Goal: Task Accomplishment & Management: Complete application form

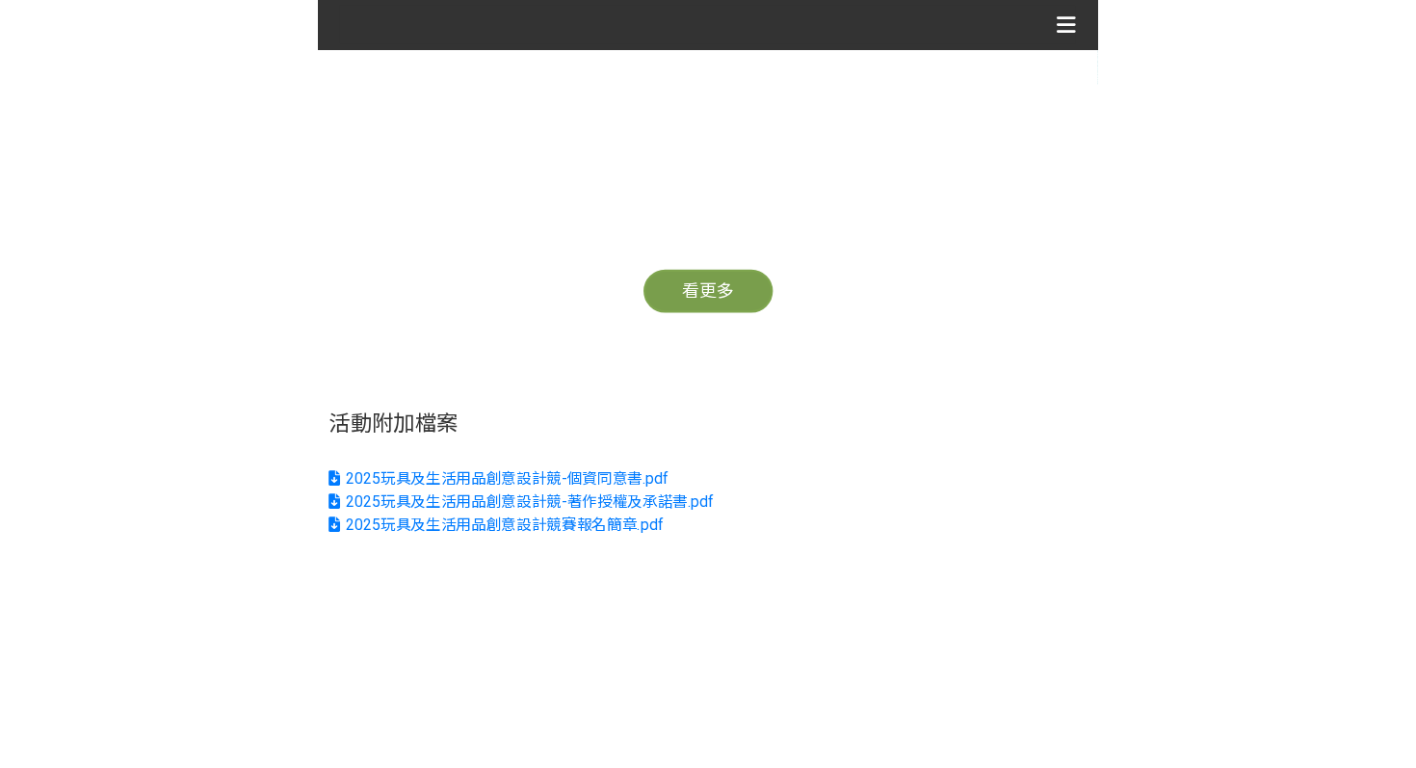
scroll to position [408, 0]
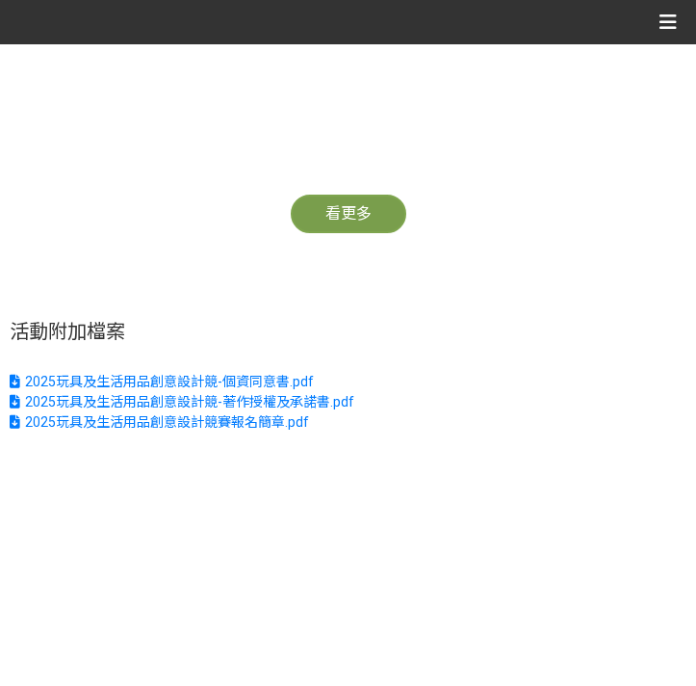
click at [419, 341] on h2 "活動附加檔案" at bounding box center [348, 331] width 677 height 23
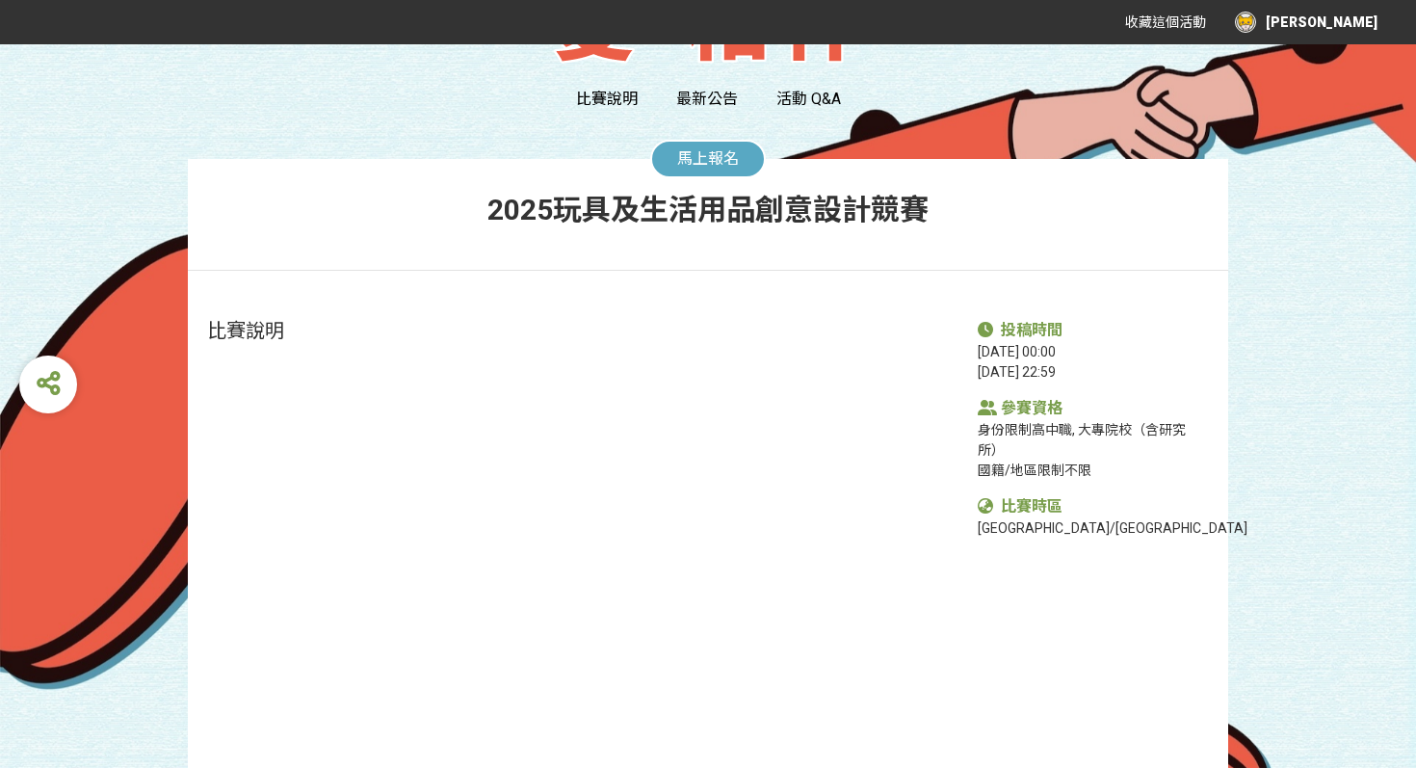
scroll to position [252, 0]
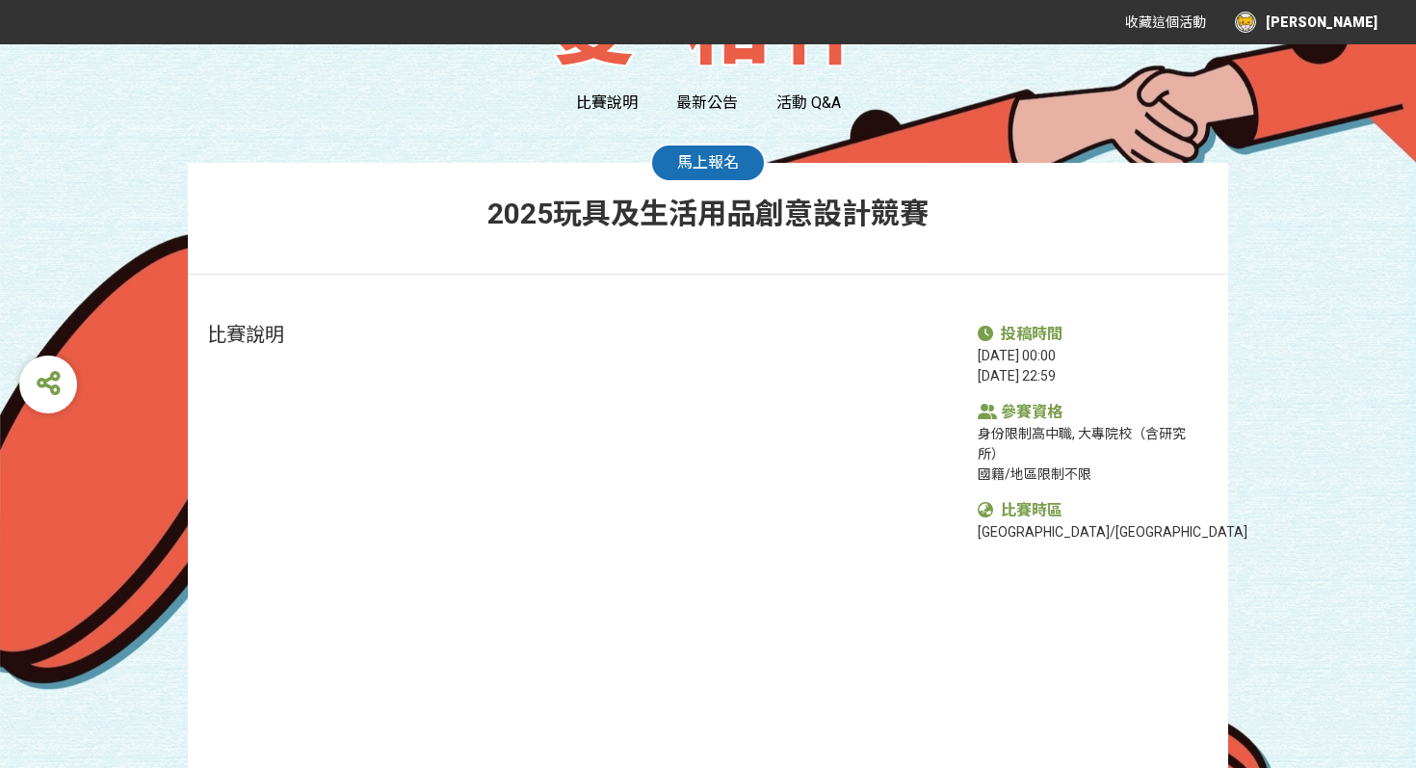
click at [695, 170] on span "馬上報名" at bounding box center [708, 162] width 62 height 18
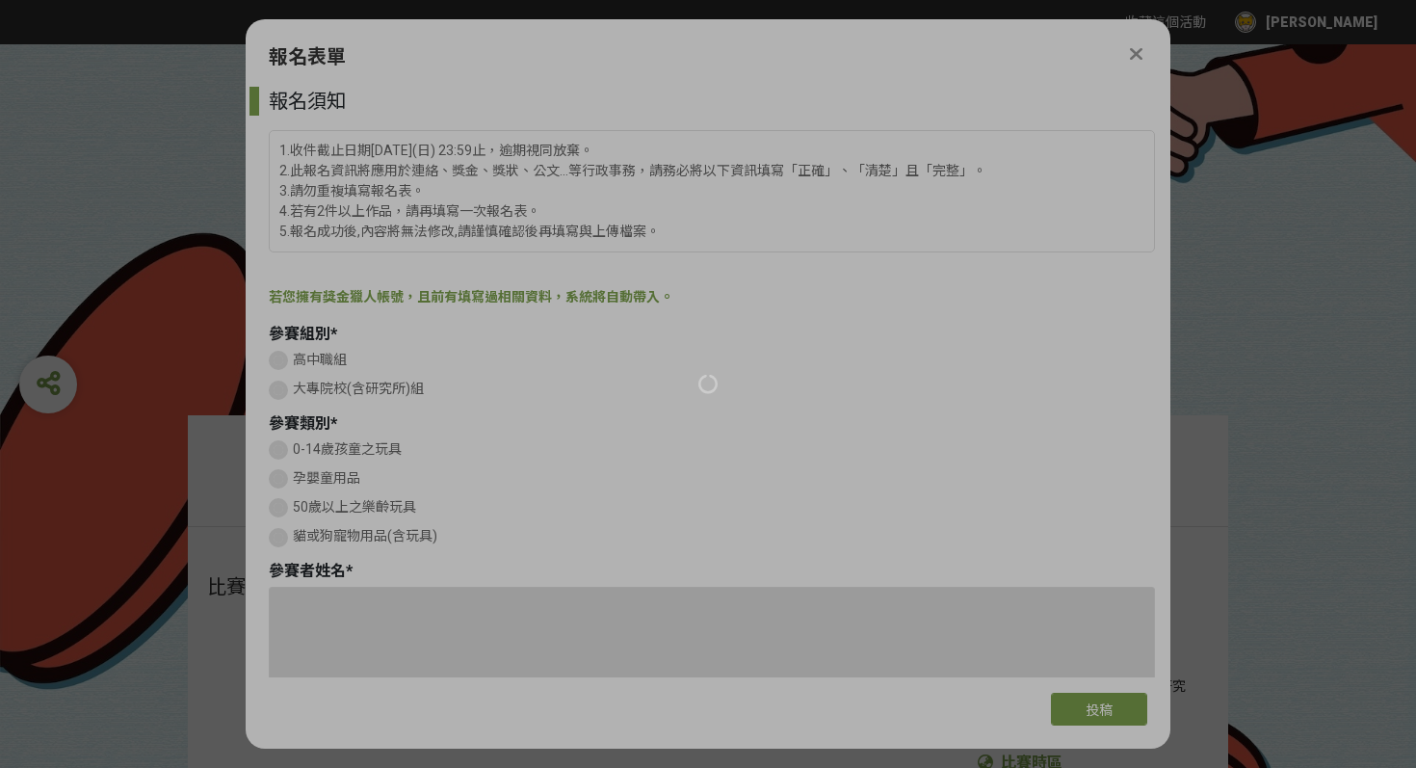
scroll to position [0, 0]
type input "0905675171"
type input "[PERSON_NAME]"
type input "[EMAIL_ADDRESS][DOMAIN_NAME]"
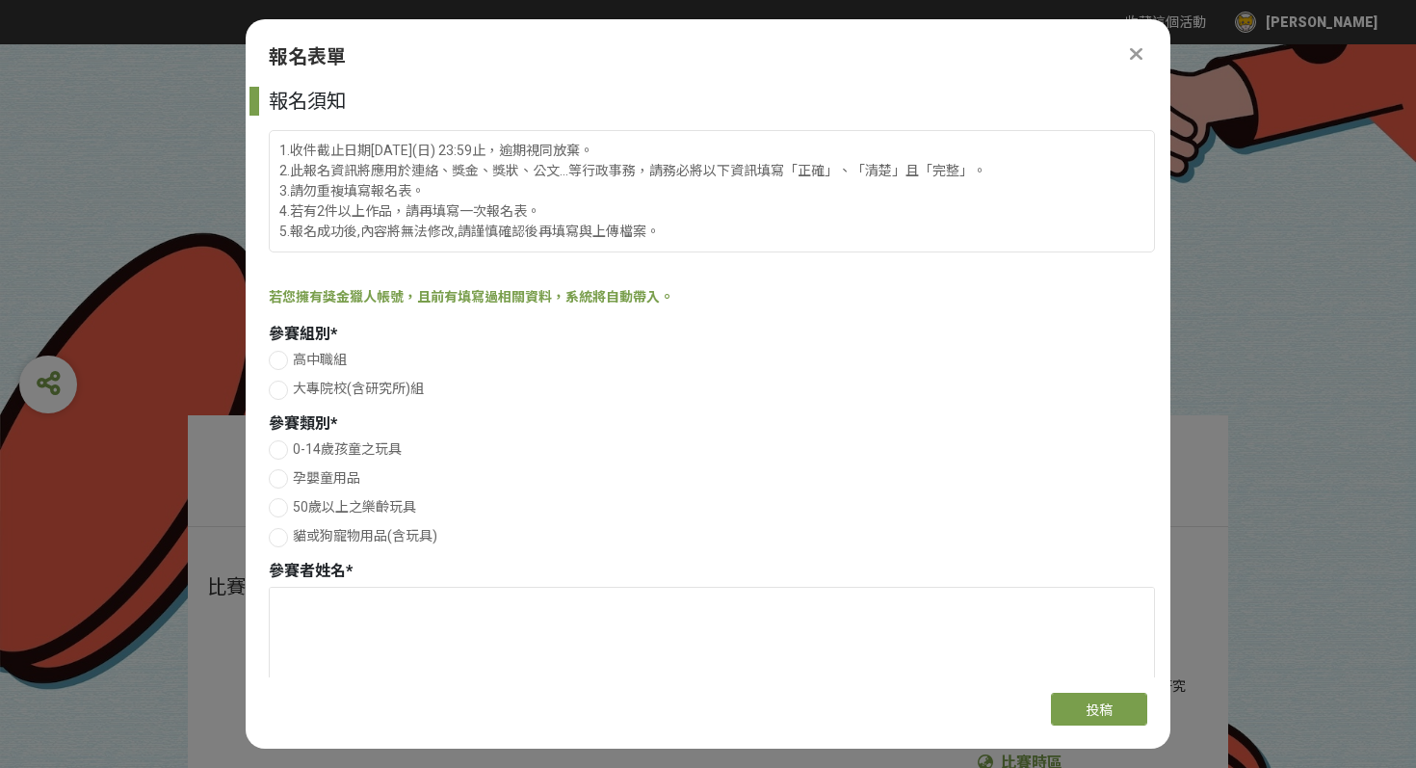
click at [324, 380] on span "大專院校(含研究所)組" at bounding box center [358, 387] width 131 height 15
click at [282, 383] on input "大專院校(含研究所)組" at bounding box center [276, 389] width 13 height 13
radio input "false"
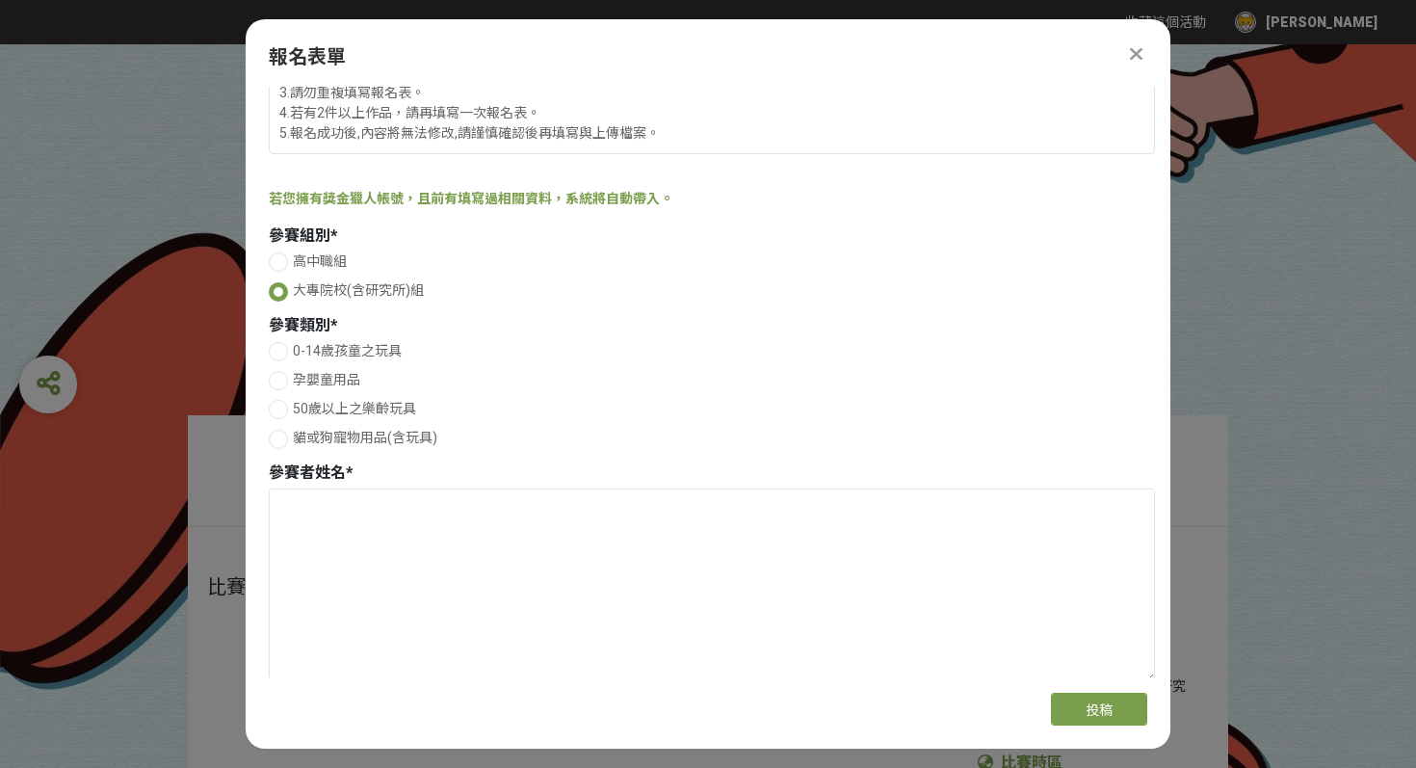
scroll to position [97, 0]
click at [402, 407] on span "50歲以上之樂齡玩具" at bounding box center [354, 409] width 123 height 15
click at [282, 407] on input "50歲以上之樂齡玩具" at bounding box center [276, 410] width 13 height 13
radio input "false"
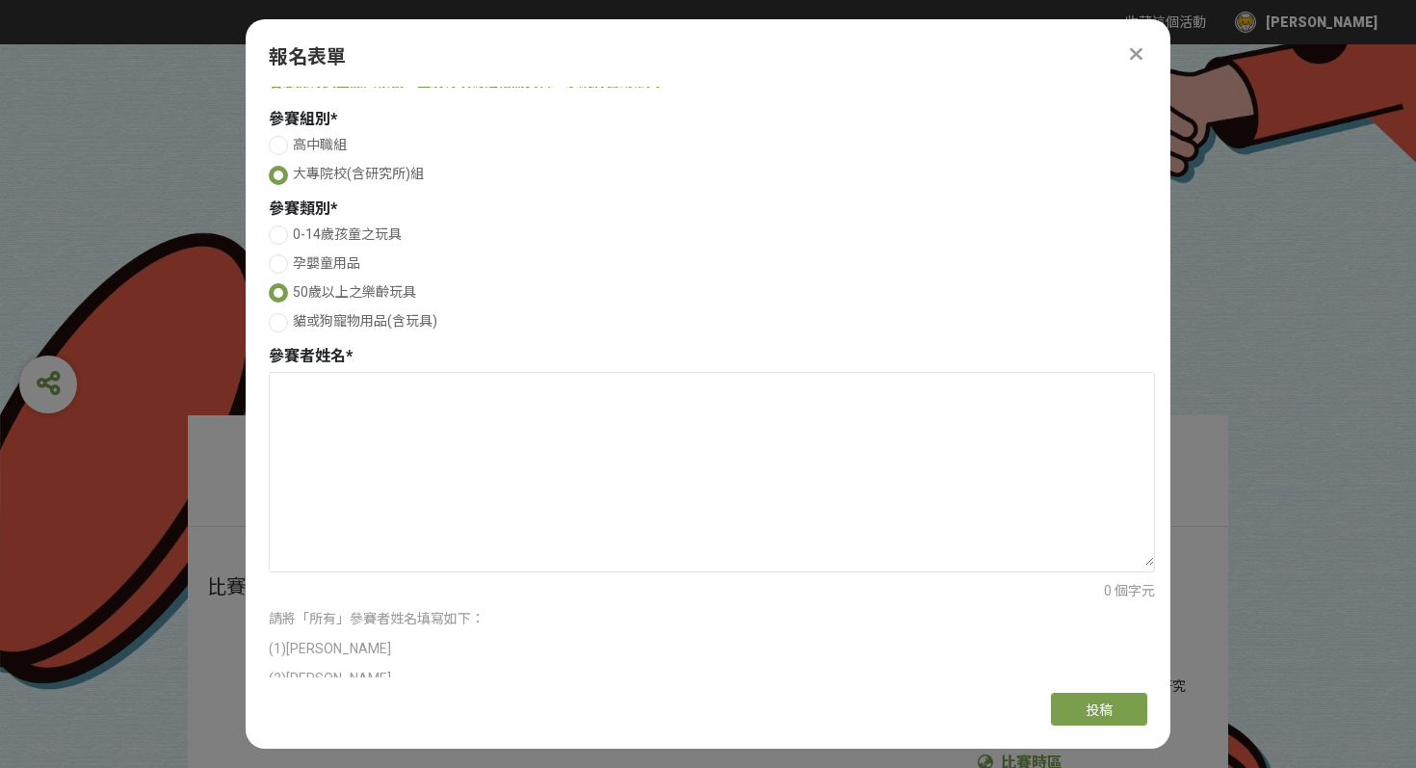
click at [402, 407] on textarea at bounding box center [712, 469] width 884 height 193
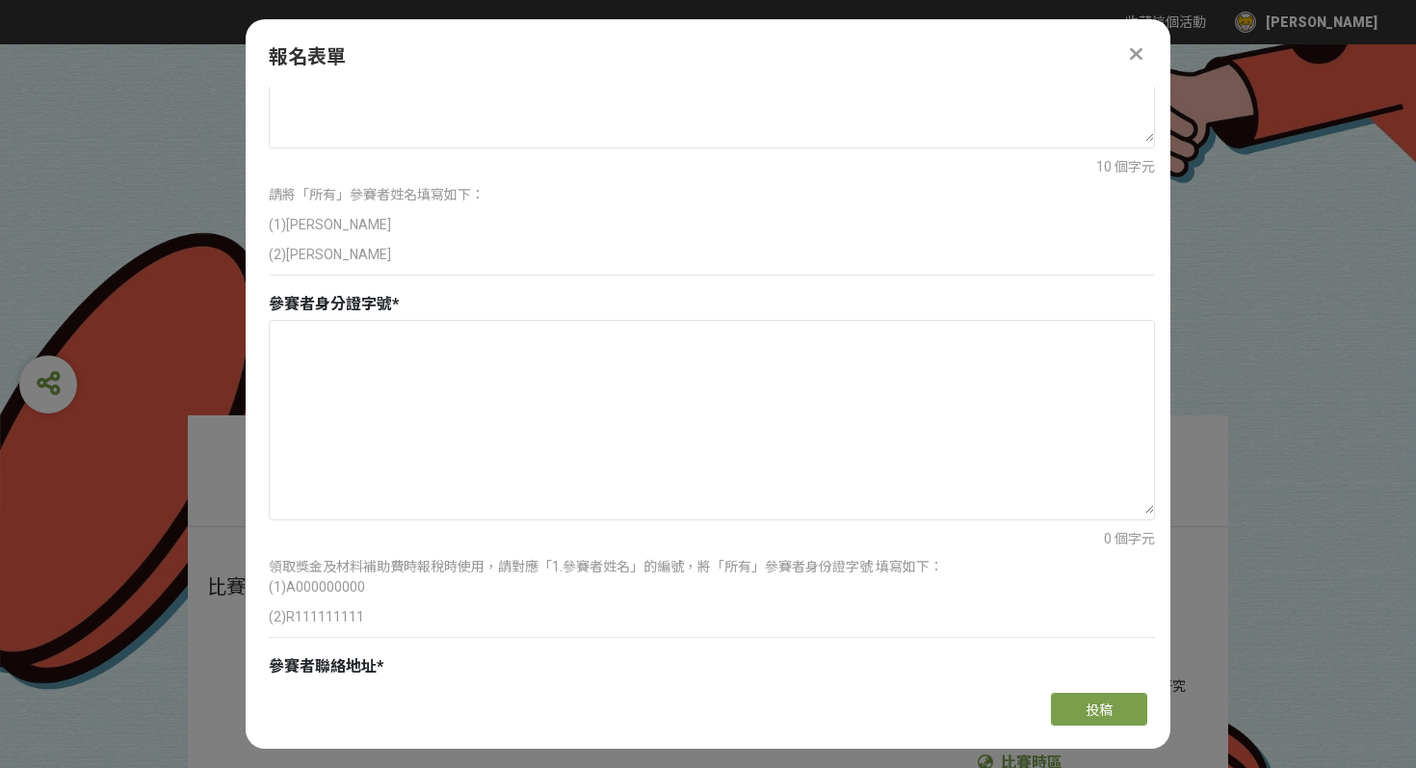
scroll to position [654, 0]
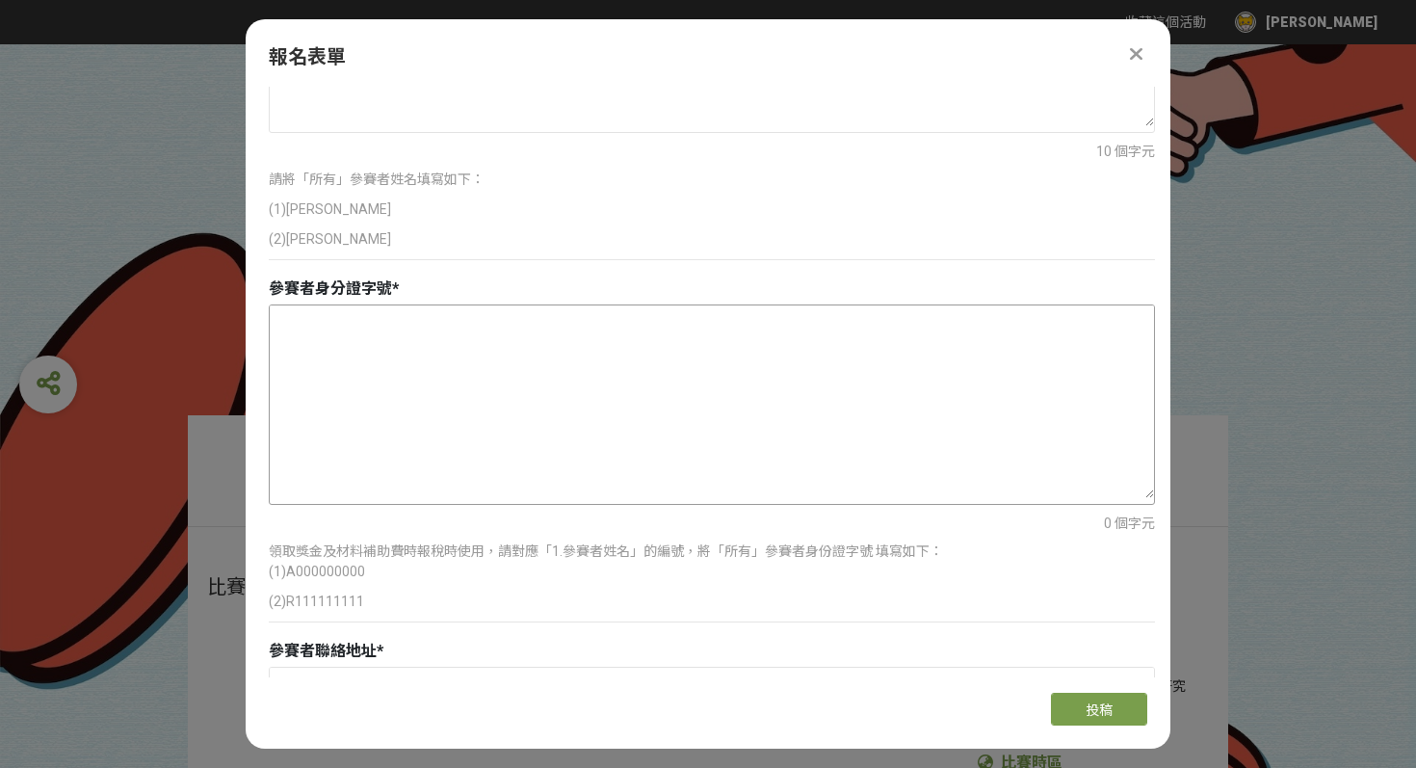
type textarea "(1)[PERSON_NAME](2)[PERSON_NAME]"
click at [340, 358] on textarea at bounding box center [712, 401] width 884 height 193
type textarea "（"
type textarea "）"
type textarea "（"
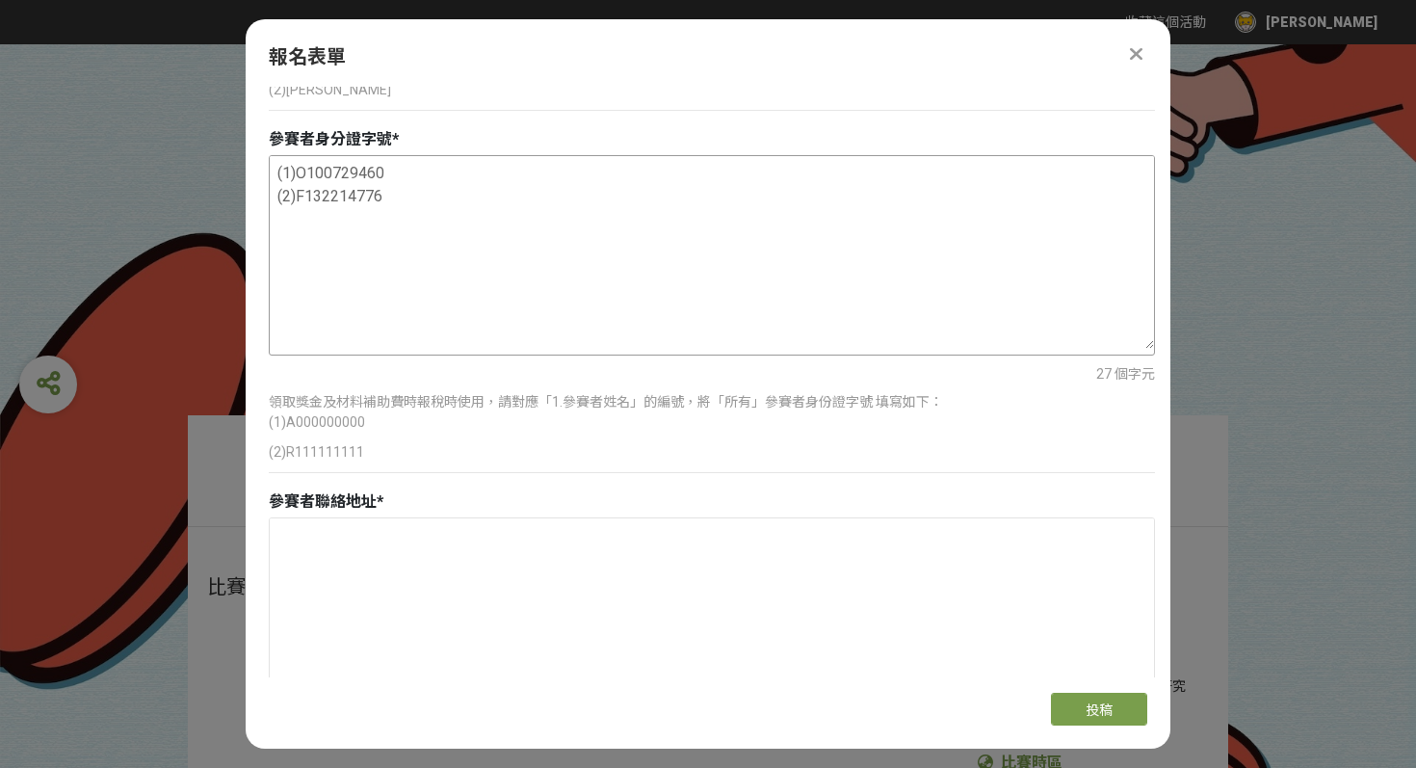
scroll to position [972, 0]
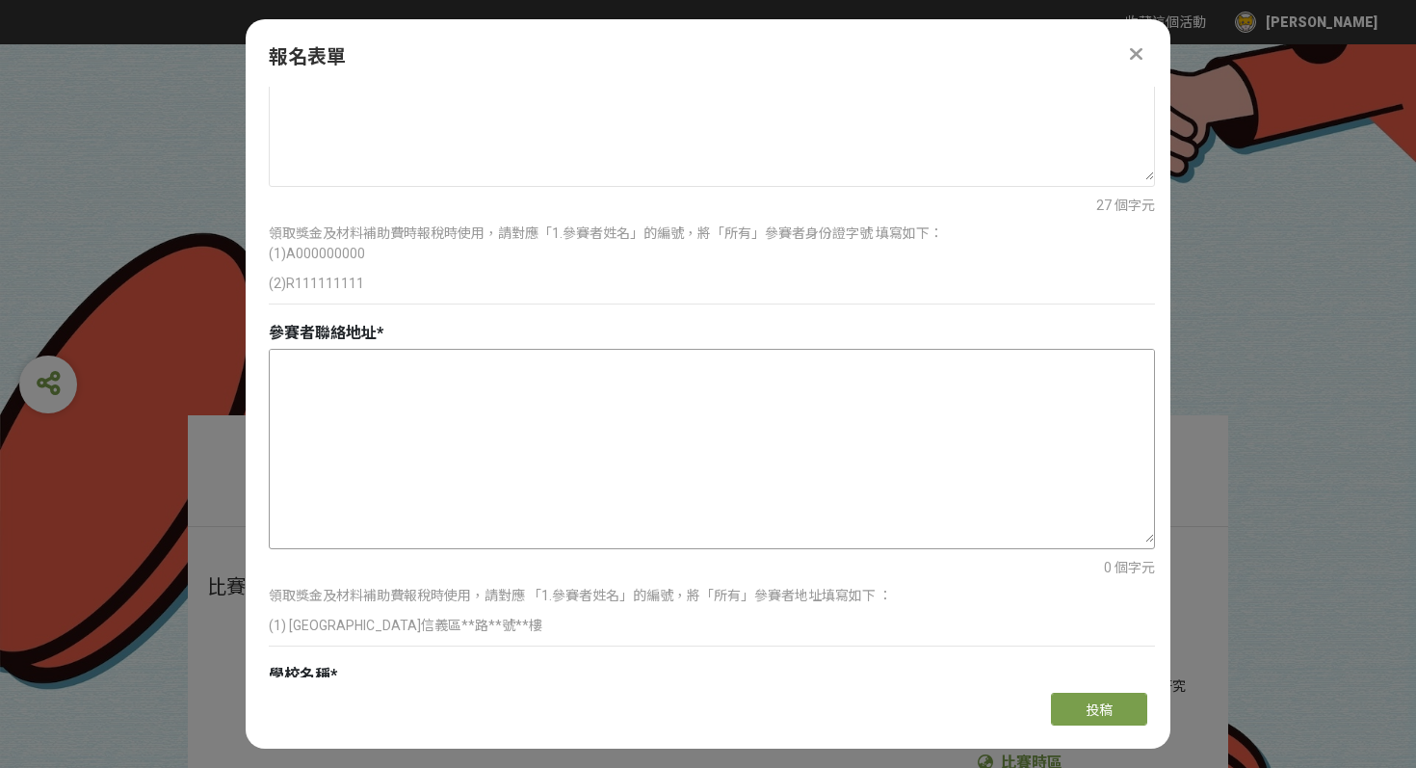
type textarea "(1)O100729460 (2)F132214776"
click at [369, 379] on textarea at bounding box center [712, 446] width 884 height 193
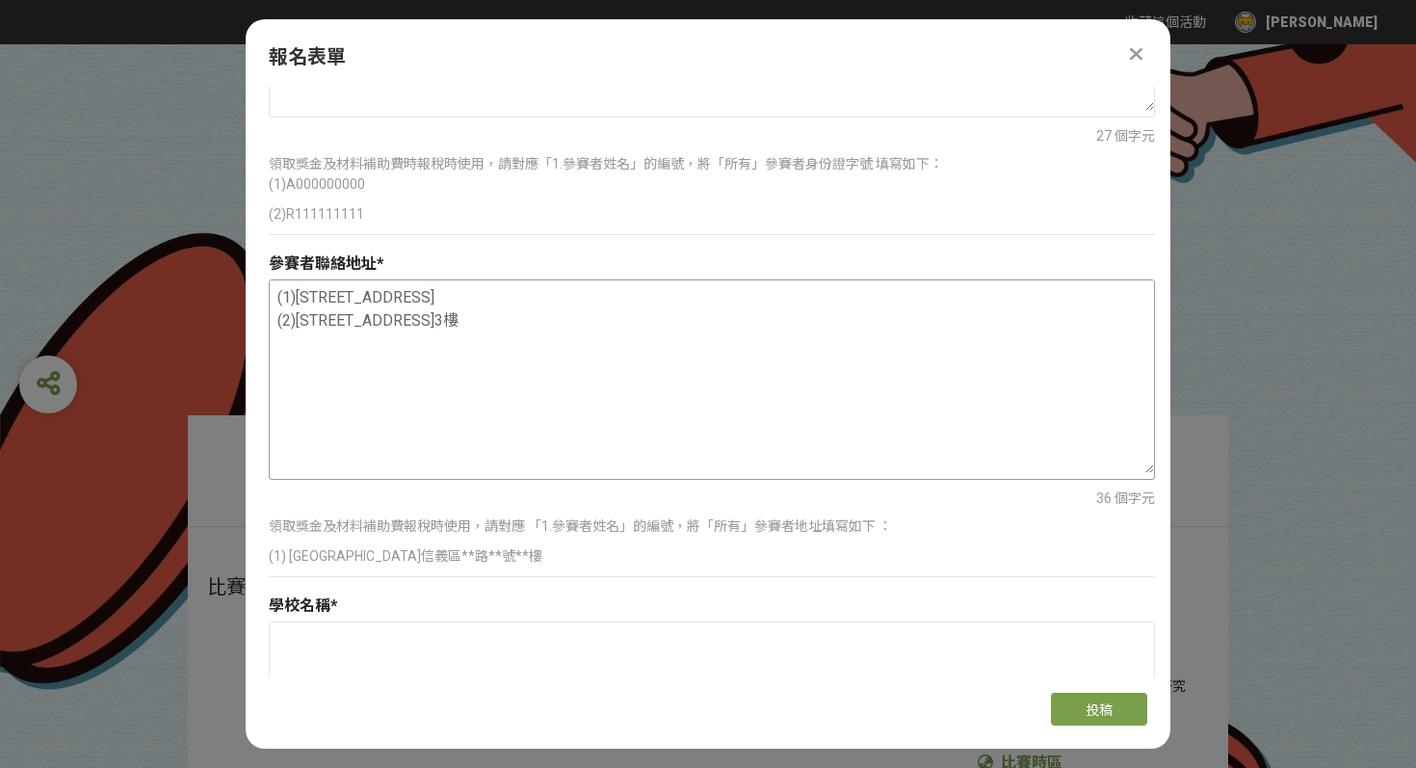
scroll to position [1158, 0]
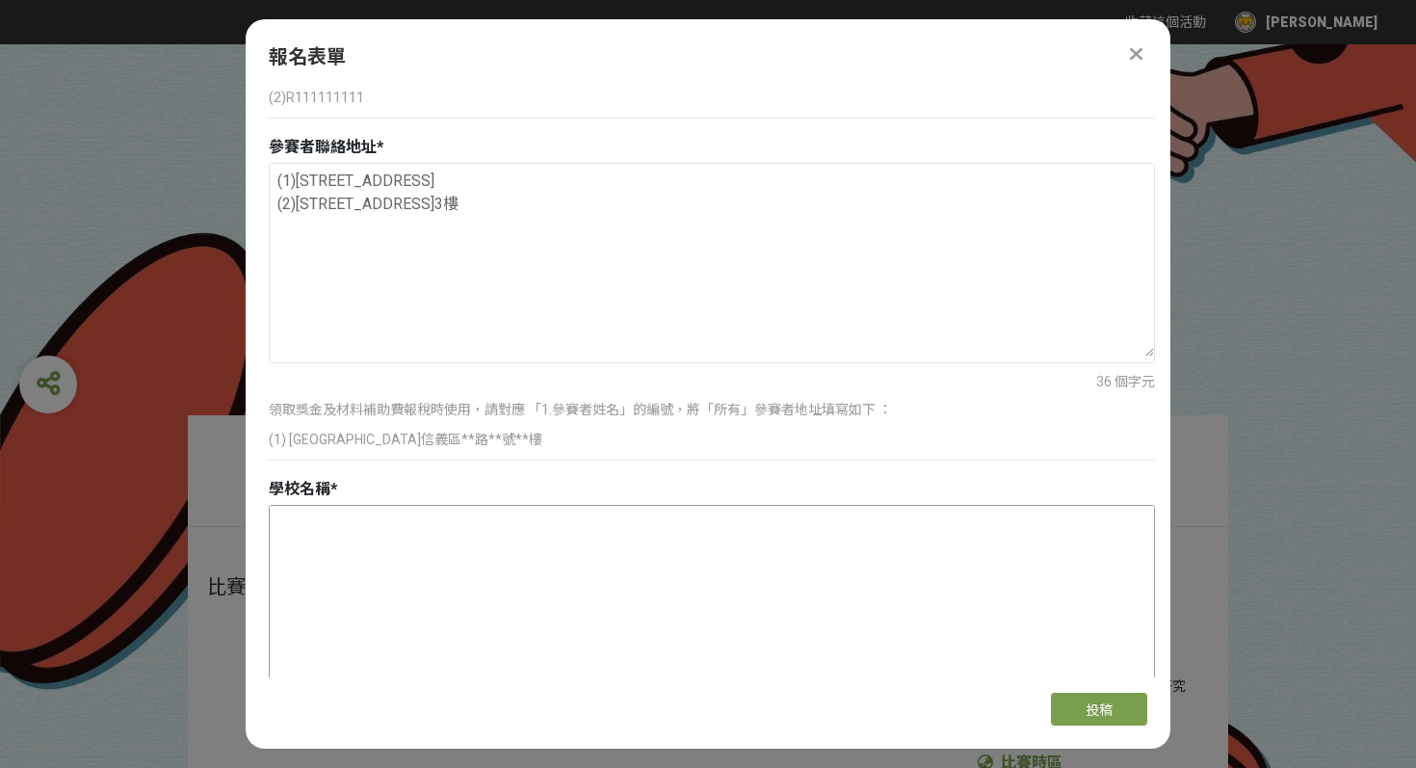
type textarea "(1)[STREET_ADDRESS] (2)[STREET_ADDRESS]3樓"
click at [517, 542] on textarea at bounding box center [712, 602] width 884 height 193
type textarea "（"
type textarea "9"
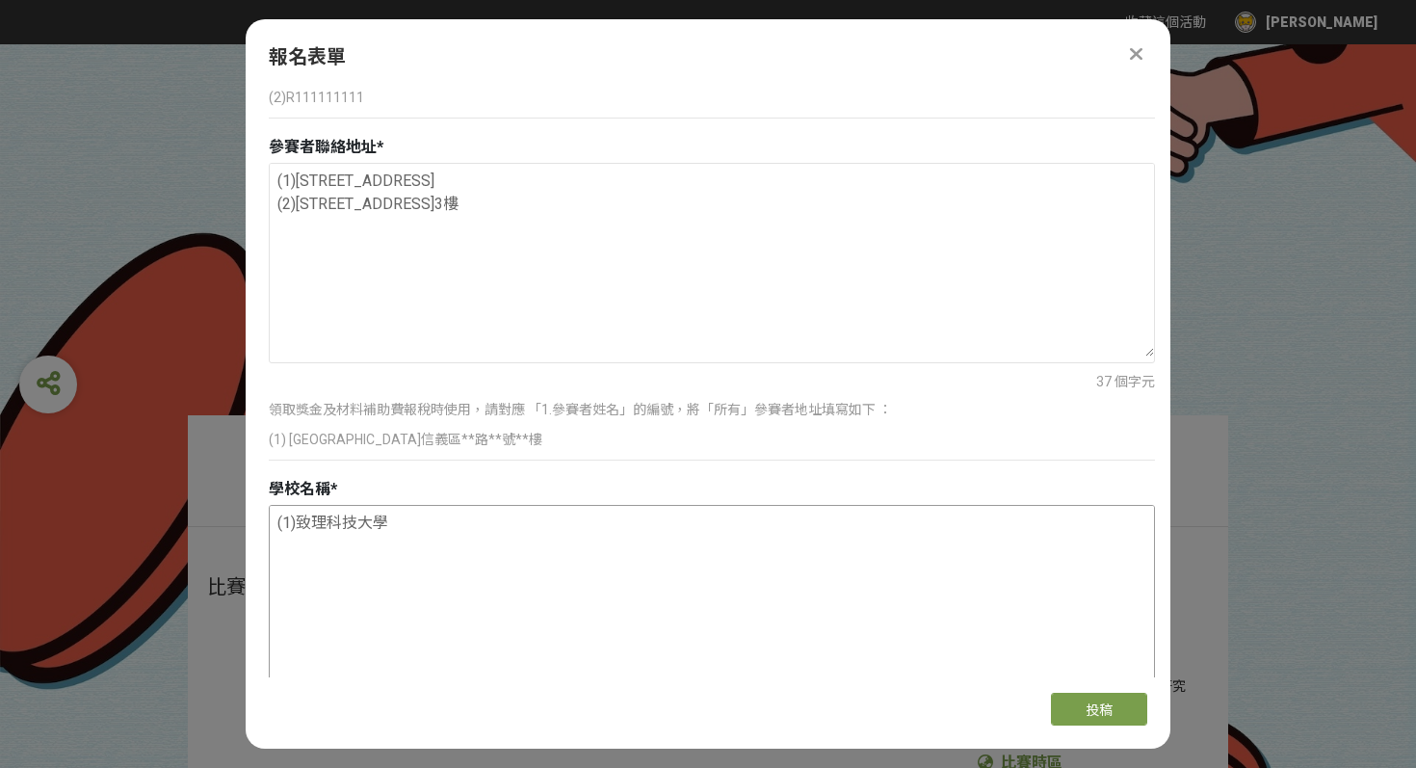
click at [399, 521] on textarea "(1)致理科技大學" at bounding box center [712, 602] width 884 height 193
click at [405, 533] on textarea "(1)致理科技大學" at bounding box center [712, 602] width 884 height 193
paste textarea "(1)致理科技大學"
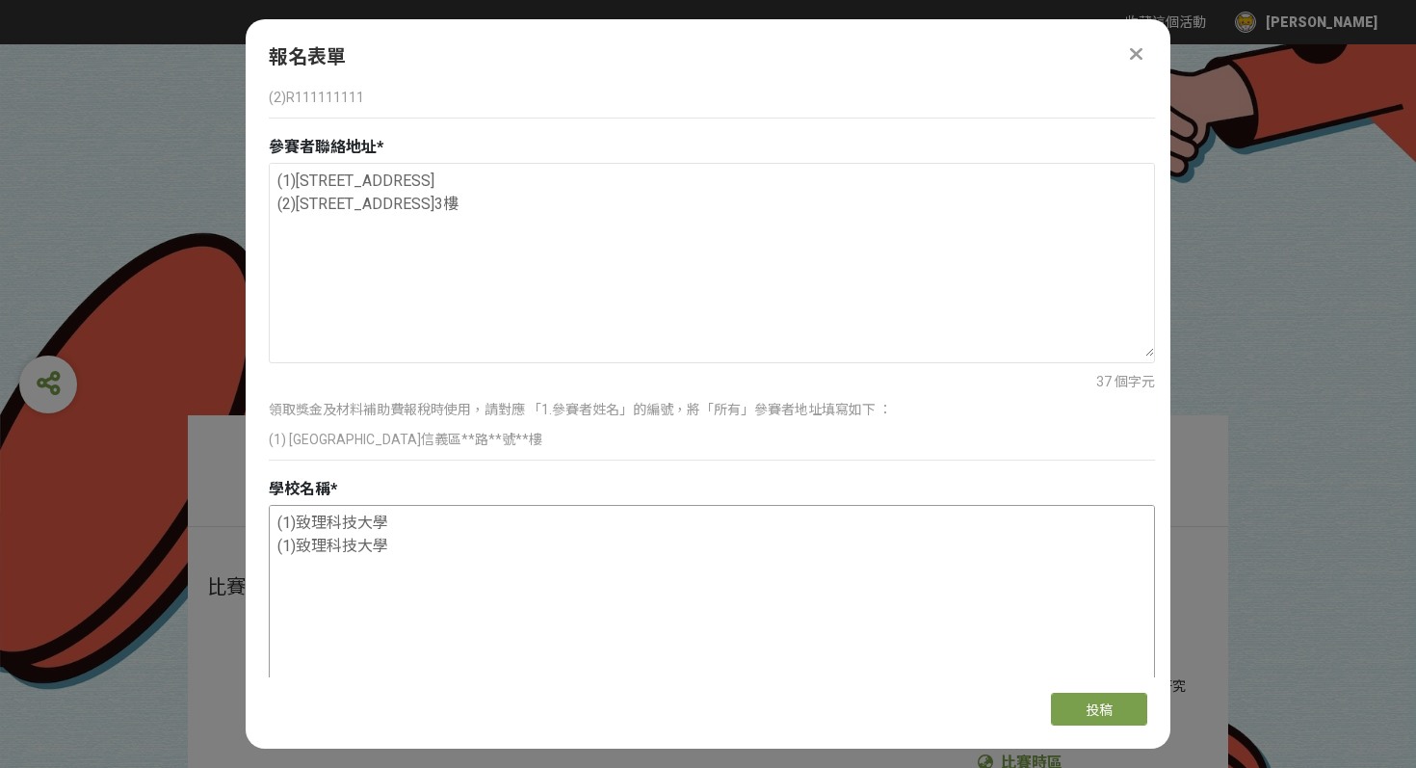
click at [293, 545] on textarea "(1)致理科技大學 (1)致理科技大學" at bounding box center [712, 602] width 884 height 193
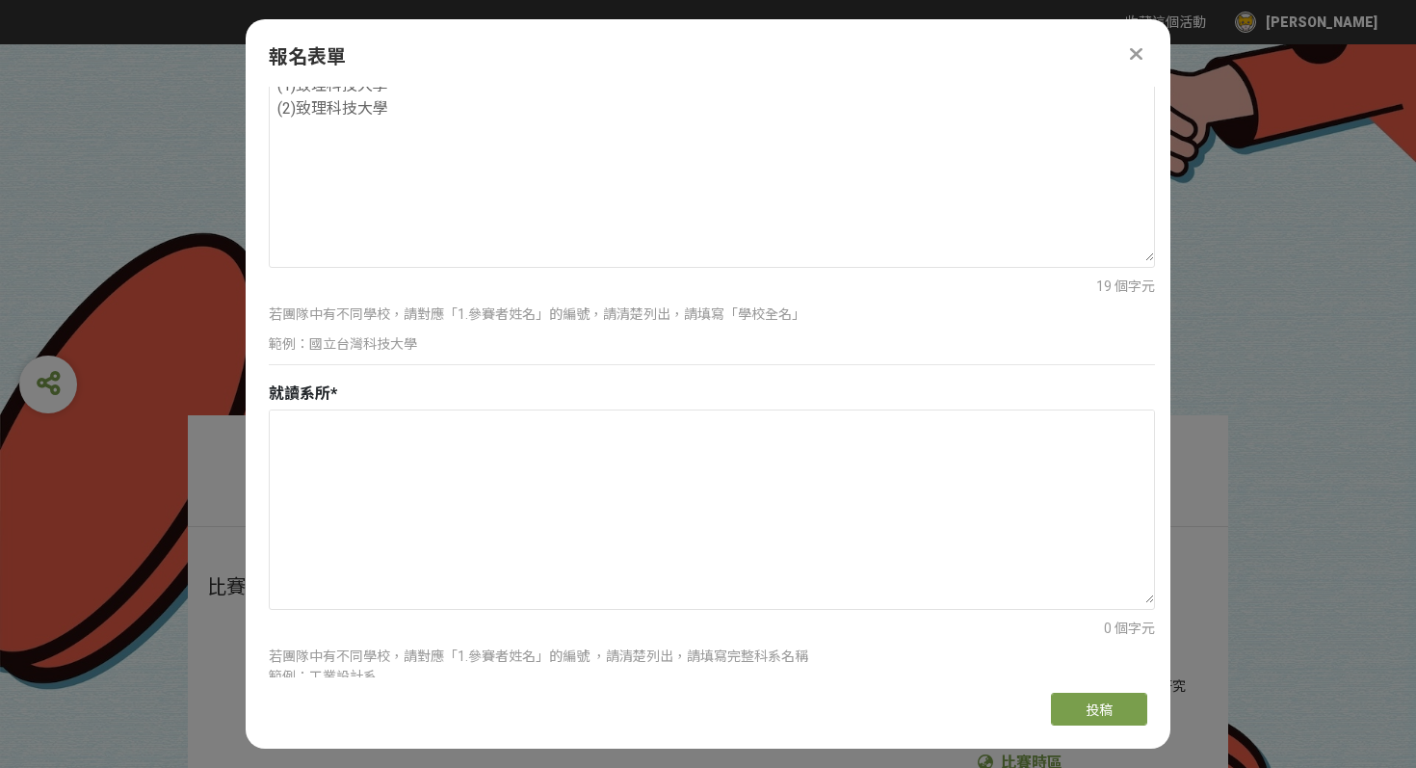
scroll to position [1632, 0]
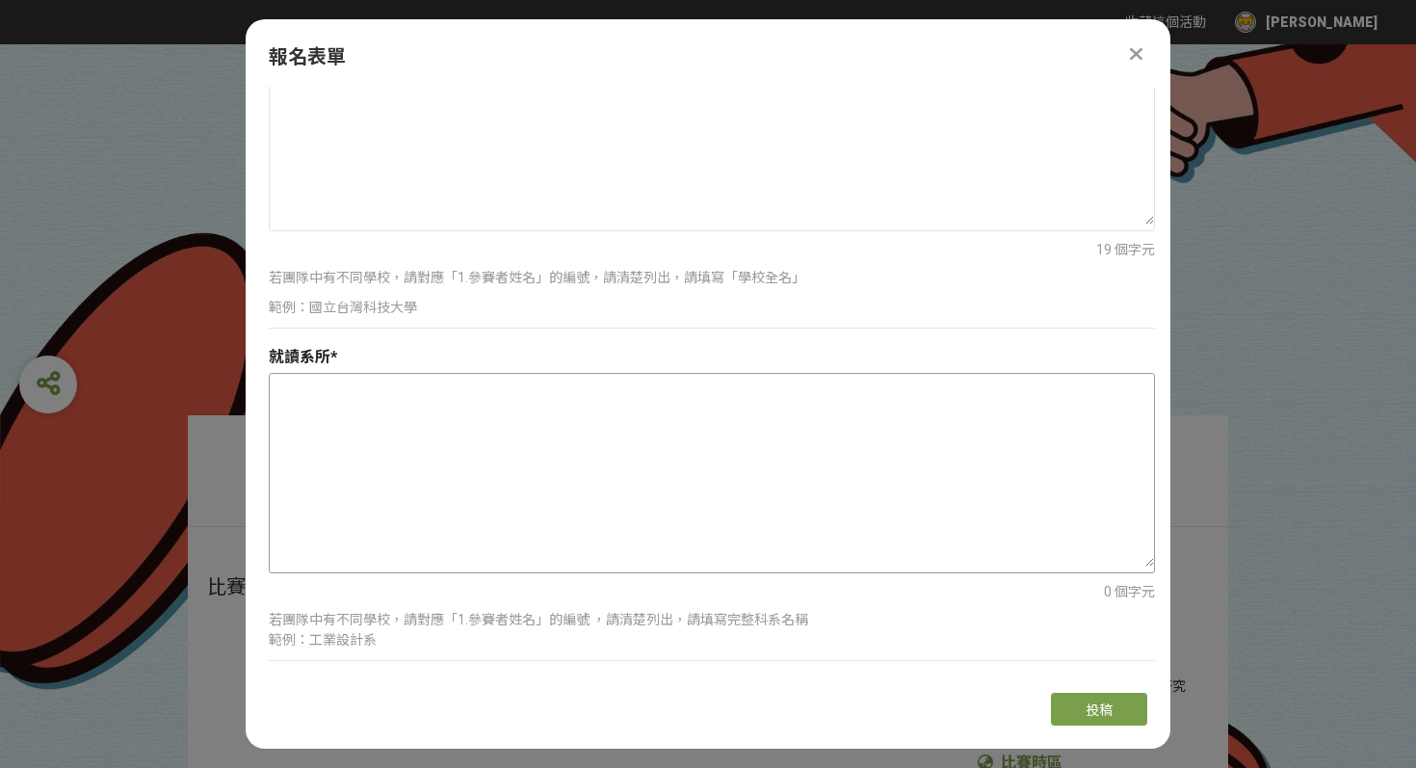
type textarea "(1)致理科技大學 (2)致理科技大學"
click at [359, 456] on textarea at bounding box center [712, 470] width 884 height 193
click at [309, 389] on textarea "(1)應用英語系 (2)" at bounding box center [712, 470] width 884 height 193
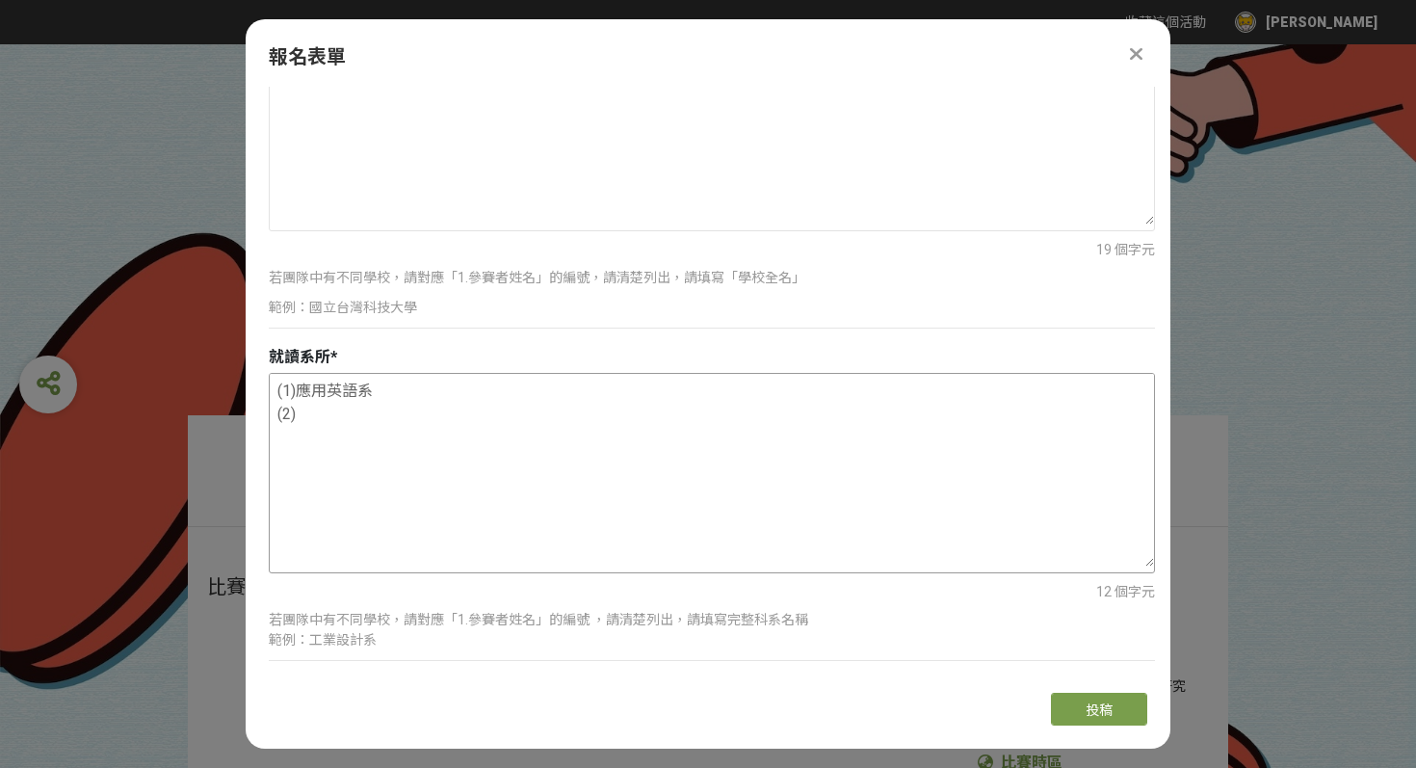
click at [351, 388] on textarea "(1)應用英語系 (2)" at bounding box center [712, 470] width 884 height 193
drag, startPoint x: 298, startPoint y: 383, endPoint x: 374, endPoint y: 389, distance: 76.3
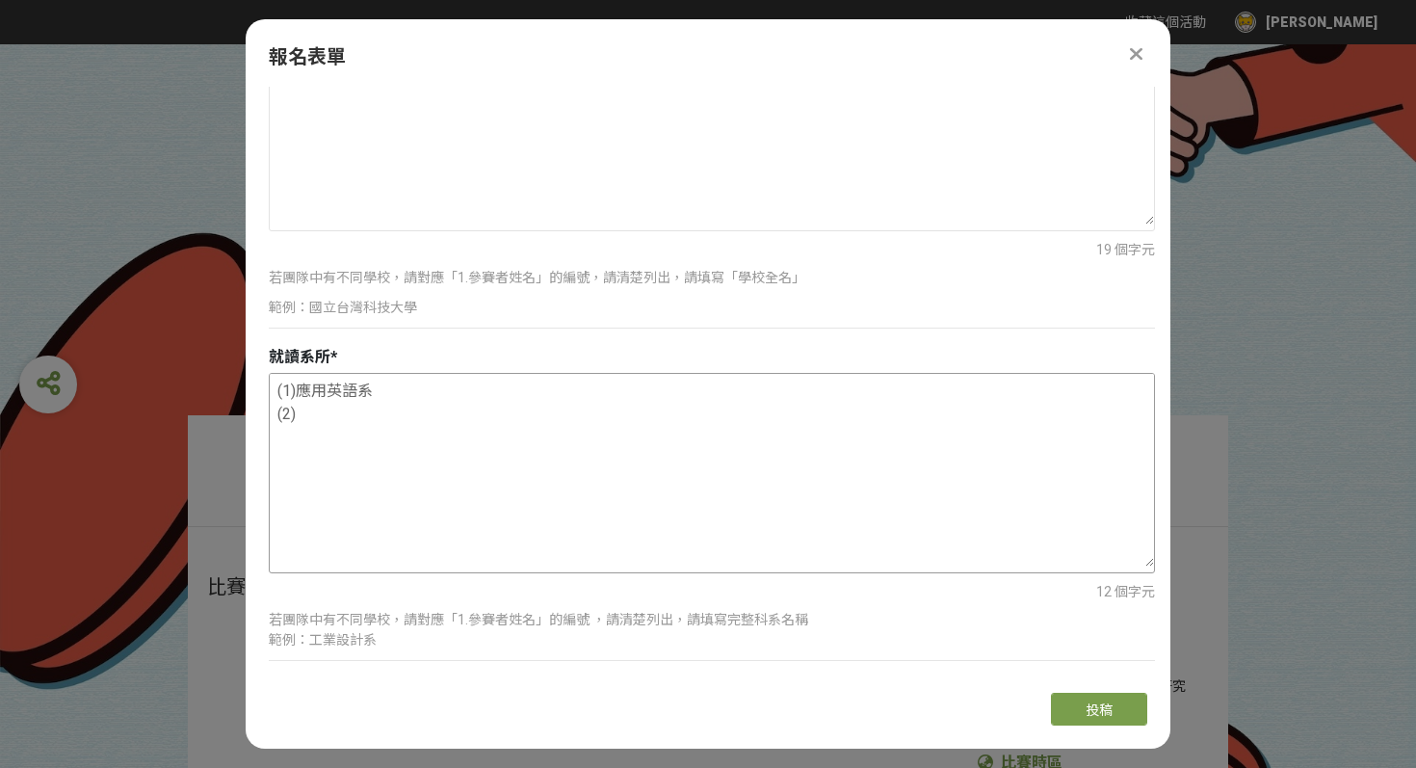
click at [375, 390] on textarea "(1)應用英語系 (2)" at bounding box center [712, 470] width 884 height 193
click at [363, 412] on textarea "(1)應用英語系 (2)" at bounding box center [712, 470] width 884 height 193
paste textarea "應用英語系"
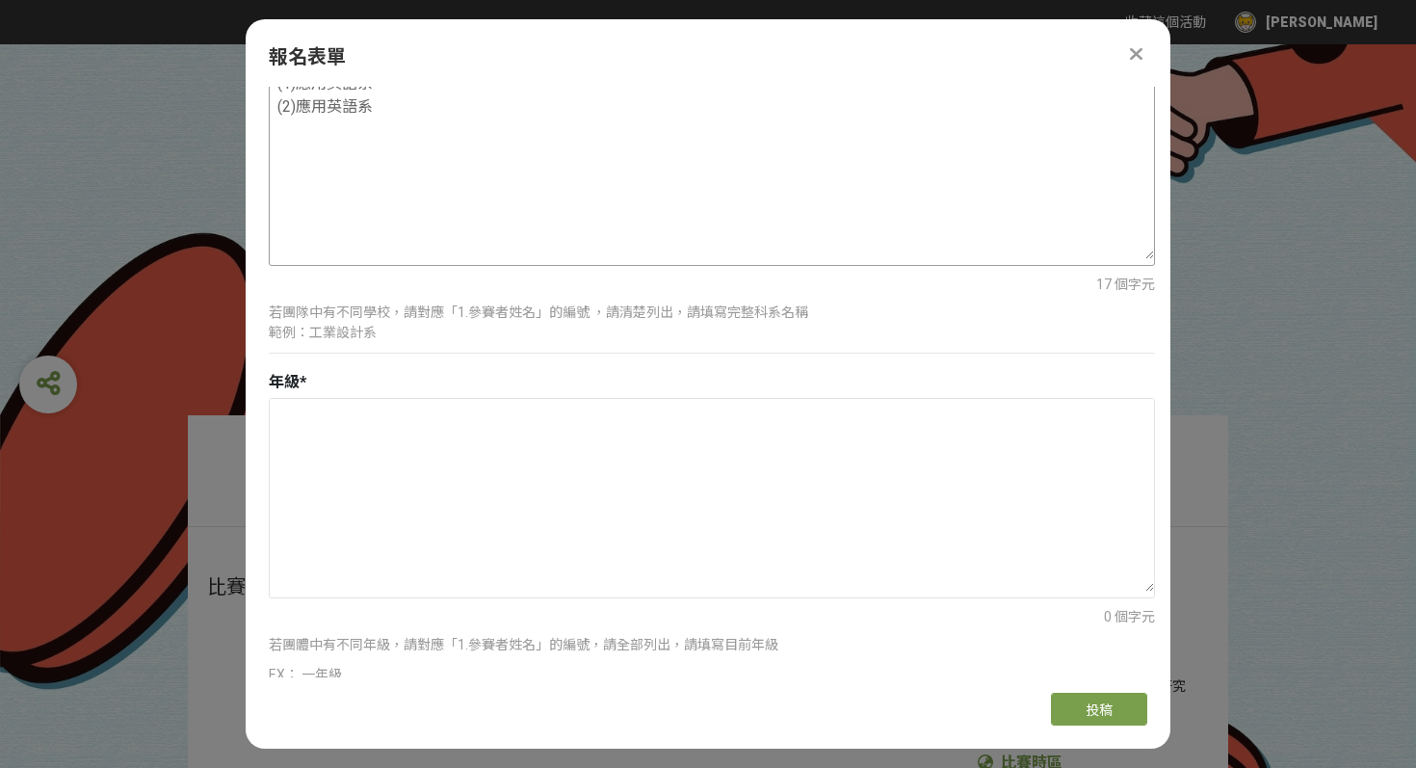
scroll to position [1952, 0]
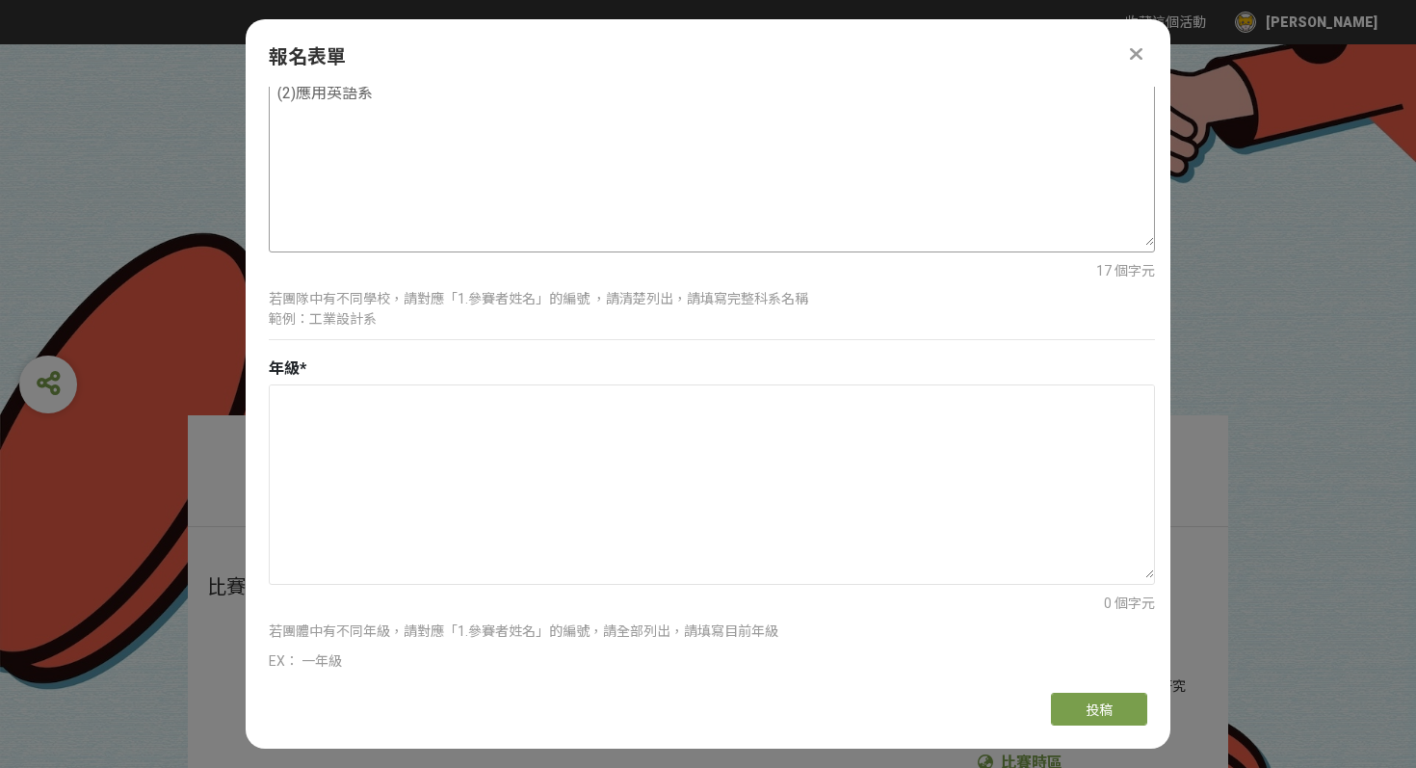
type textarea "(1)應用英語系 (2)應用英語系"
click at [439, 428] on textarea at bounding box center [712, 481] width 884 height 193
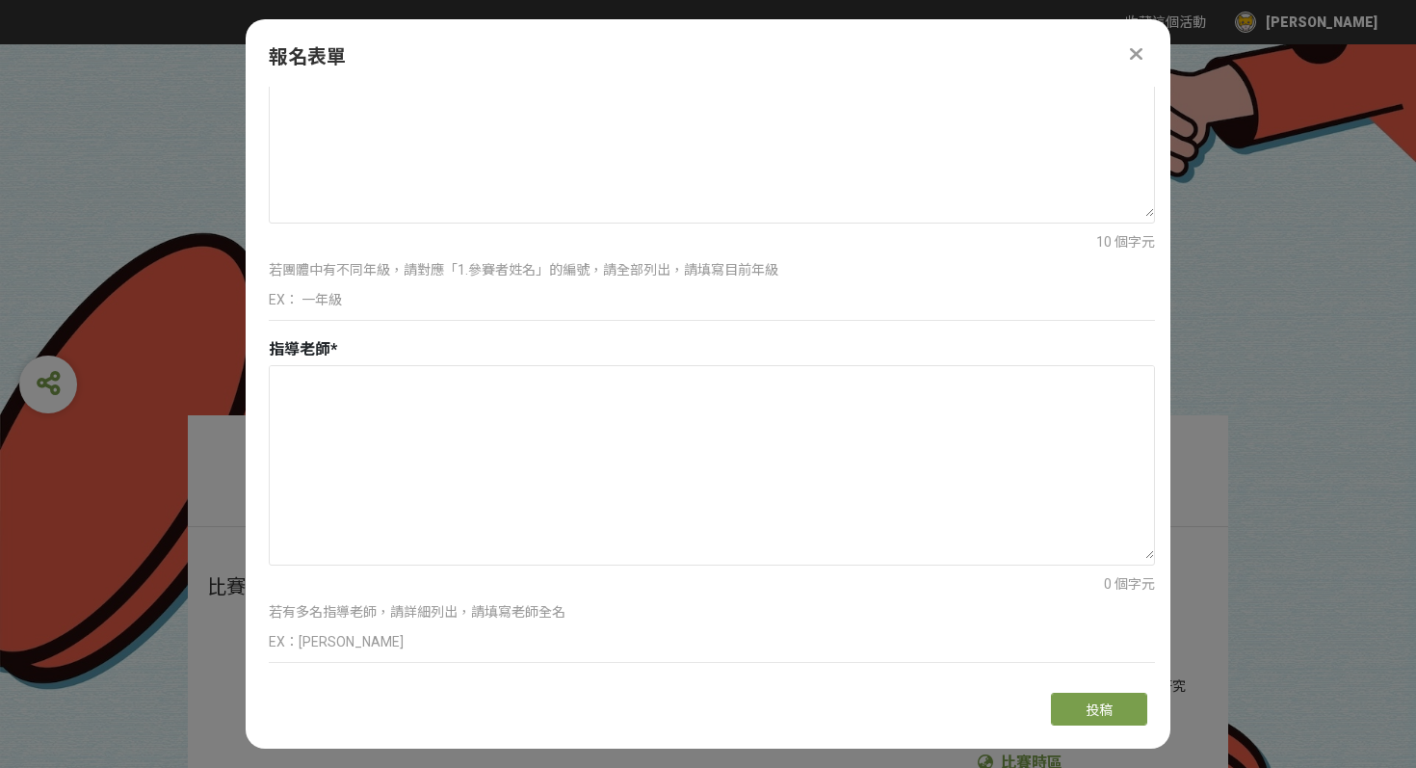
scroll to position [2408, 0]
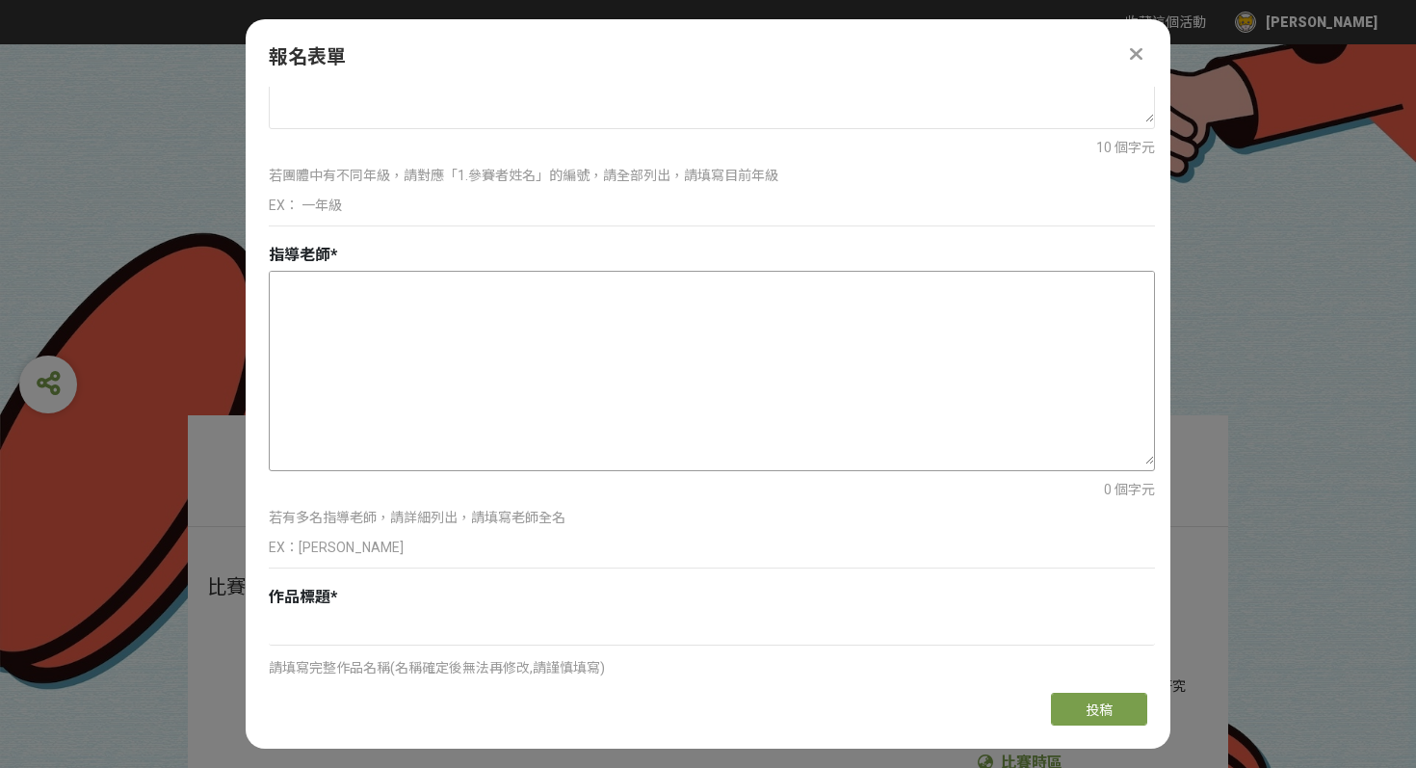
type textarea "(1)五年級 (2)五年級"
click at [463, 276] on textarea at bounding box center [712, 368] width 884 height 193
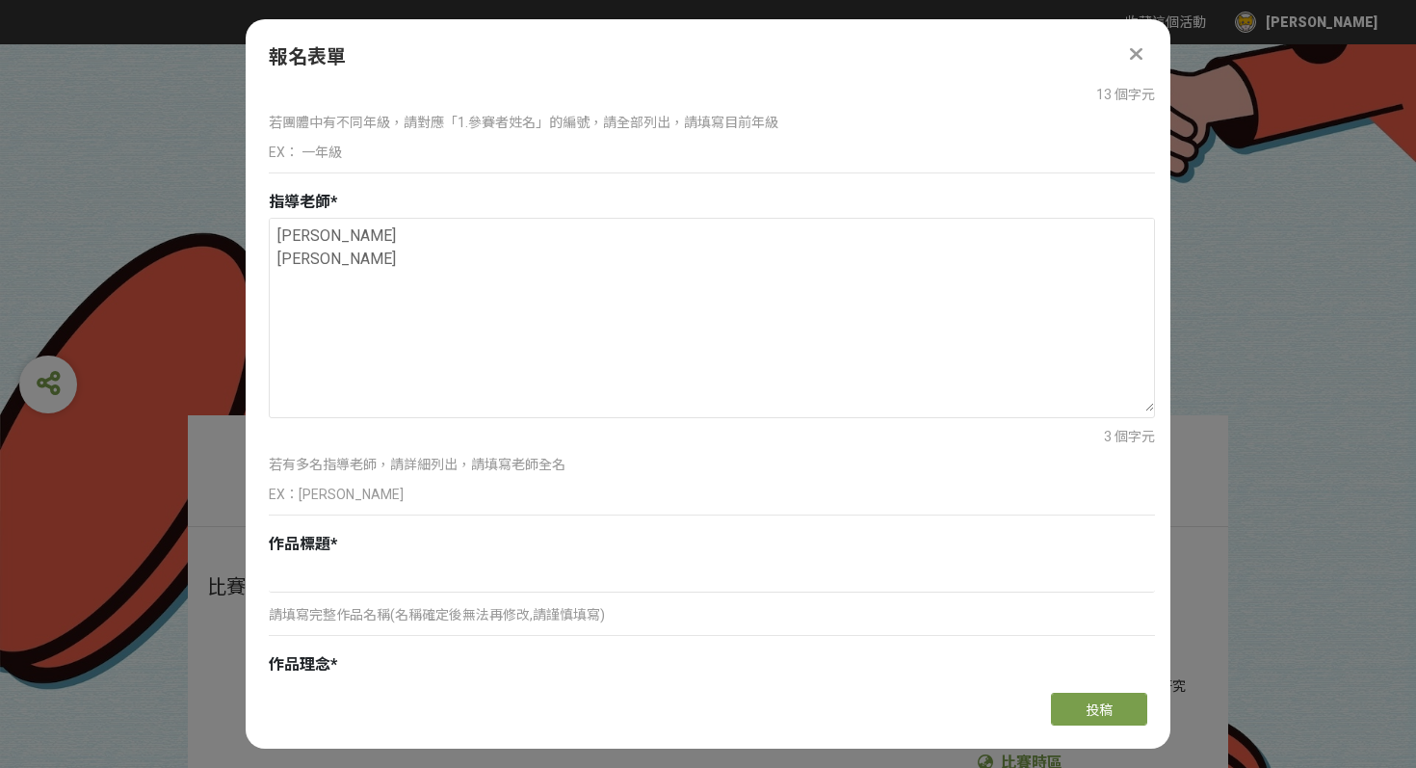
scroll to position [2459, 0]
type textarea "[PERSON_NAME] [PERSON_NAME]"
click at [386, 578] on input at bounding box center [712, 578] width 886 height 33
paste input "Memo Twist 玩轉記憶方"
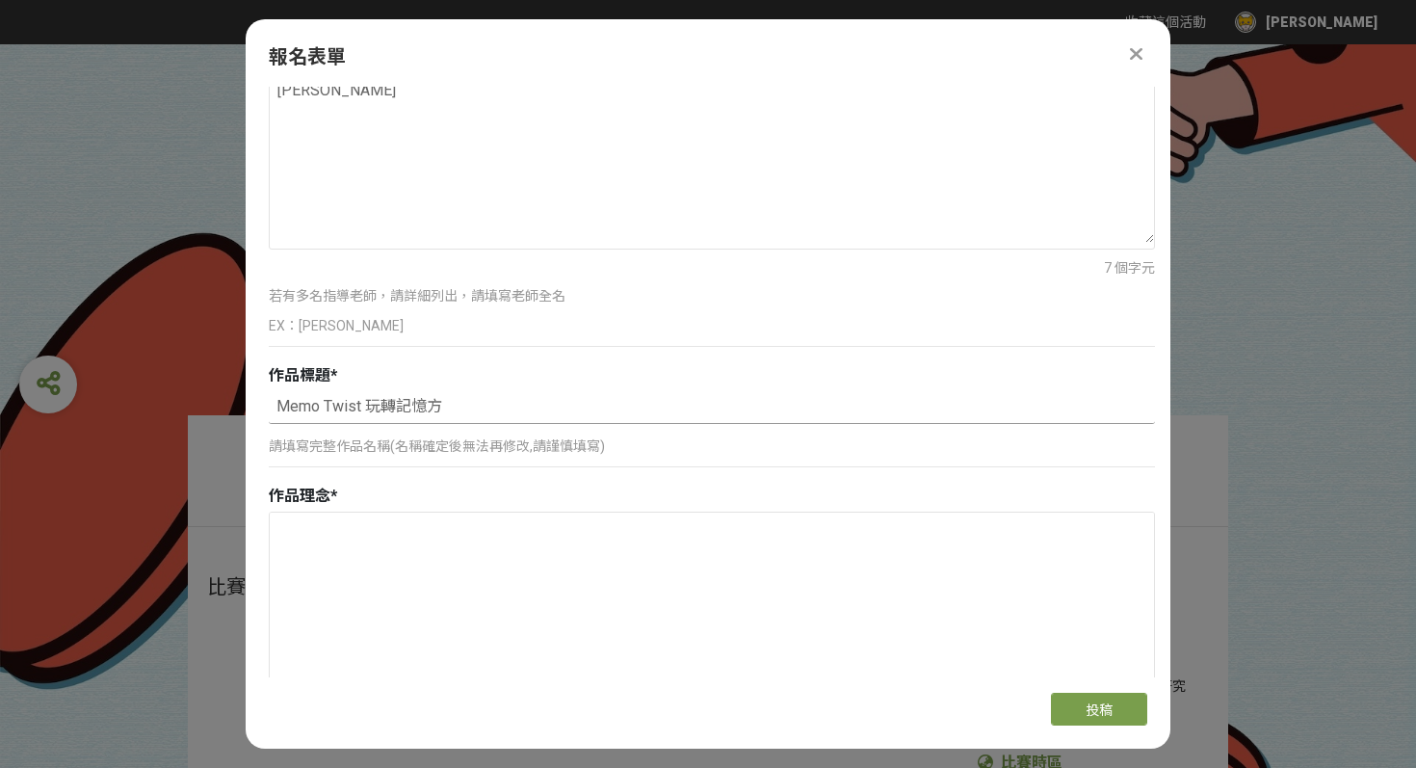
scroll to position [2727, 0]
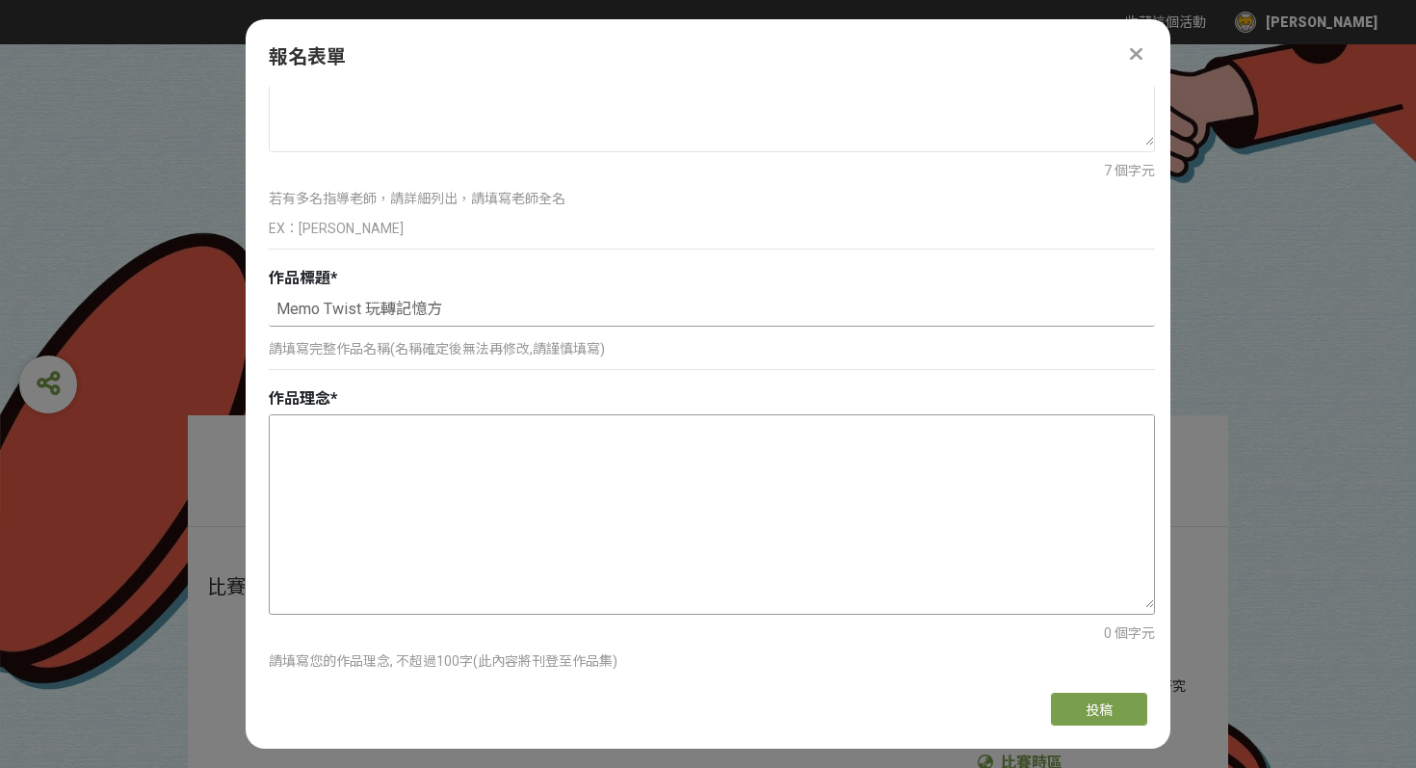
type input "Memo Twist 玩轉記憶方"
click at [464, 504] on textarea at bounding box center [712, 511] width 884 height 193
paste textarea "MEMO TWIST 玩轉記憶方，創意拼接X自由探索X樂齡挑戰，是為長者設計的拼接記憶遊戲，結合創意與挑戰，透過磁吸模組積木訓練記憶與手眼協調，促進跨世代互動…"
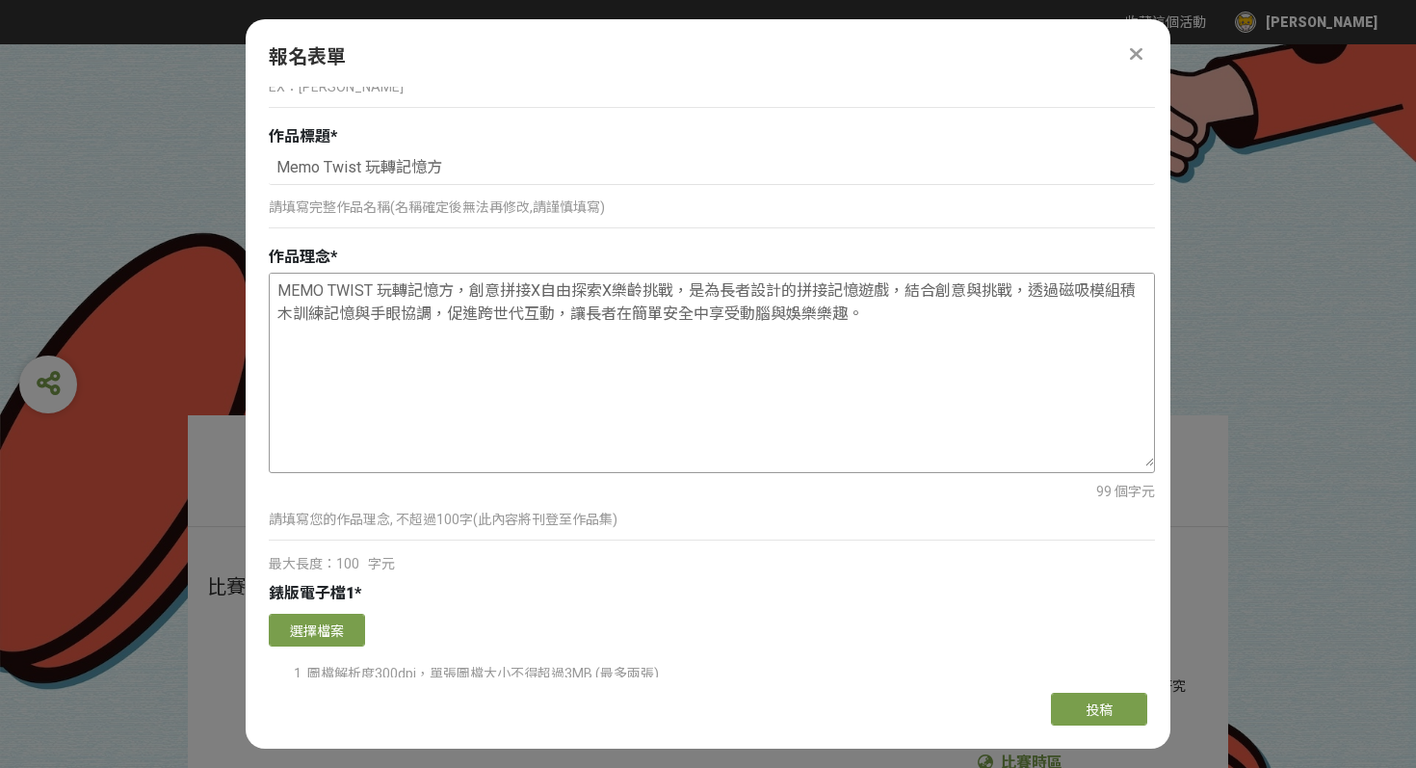
scroll to position [2891, 0]
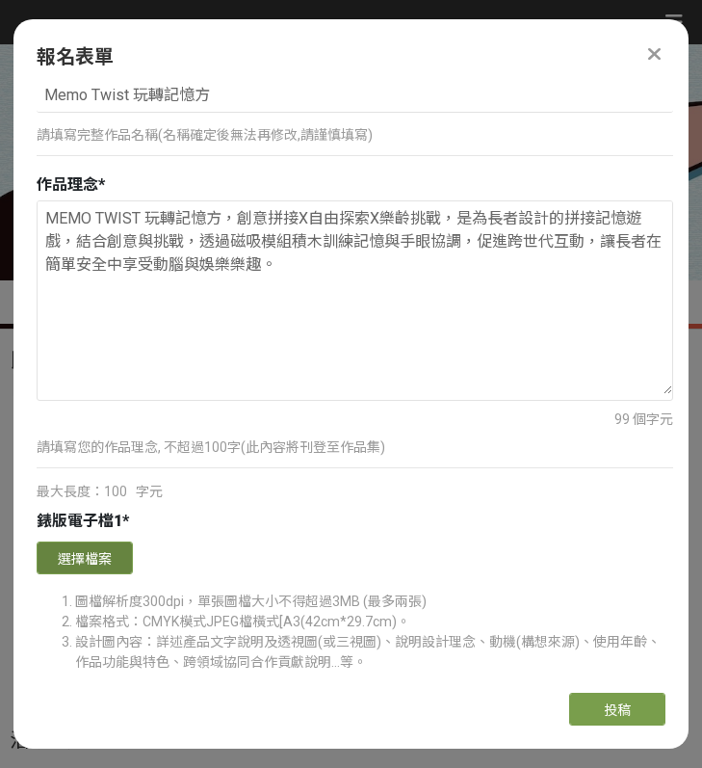
type textarea "MEMO TWIST 玩轉記憶方，創意拼接X自由探索X樂齡挑戰，是為長者設計的拼接記憶遊戲，結合創意與挑戰，透過磁吸模組積木訓練記憶與手眼協調，促進跨世代互動…"
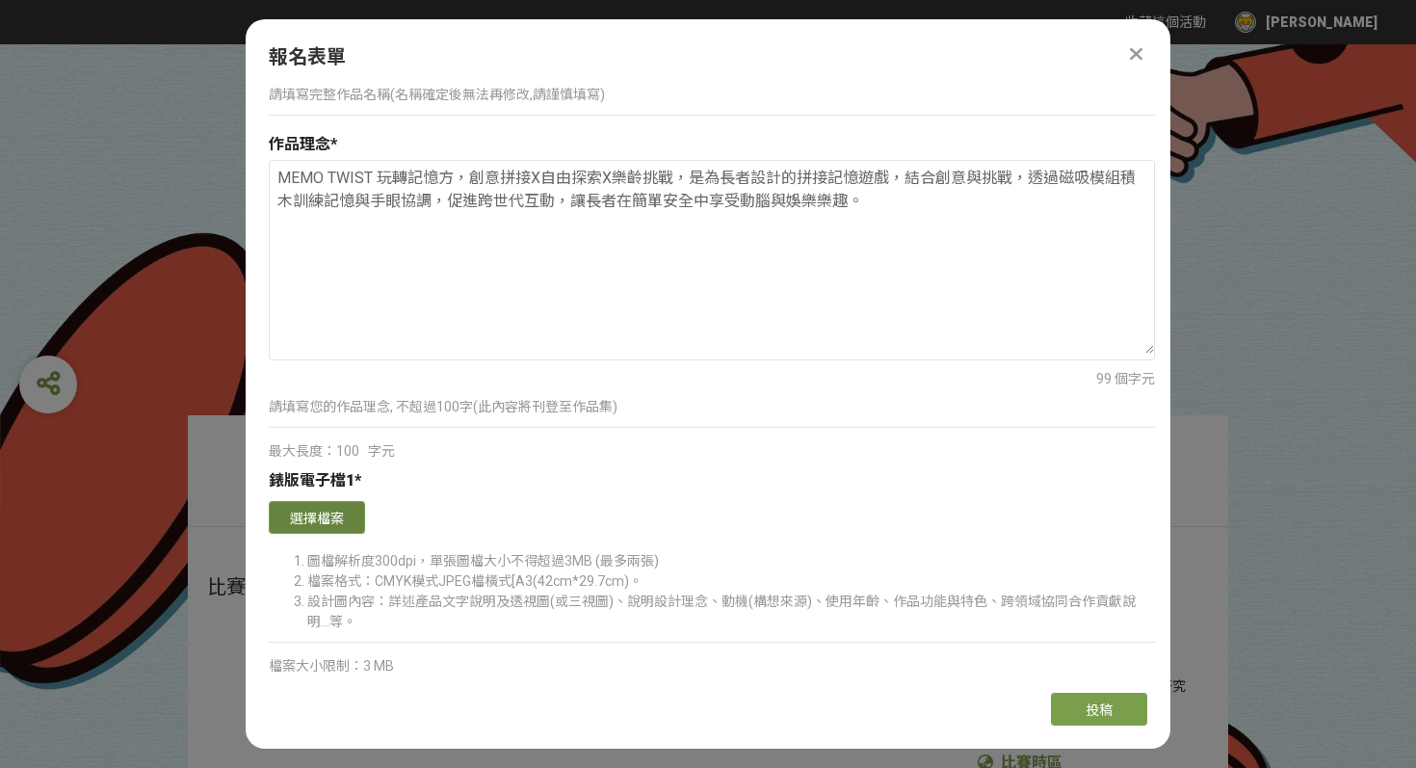
click at [340, 518] on button "選擇檔案" at bounding box center [317, 517] width 96 height 33
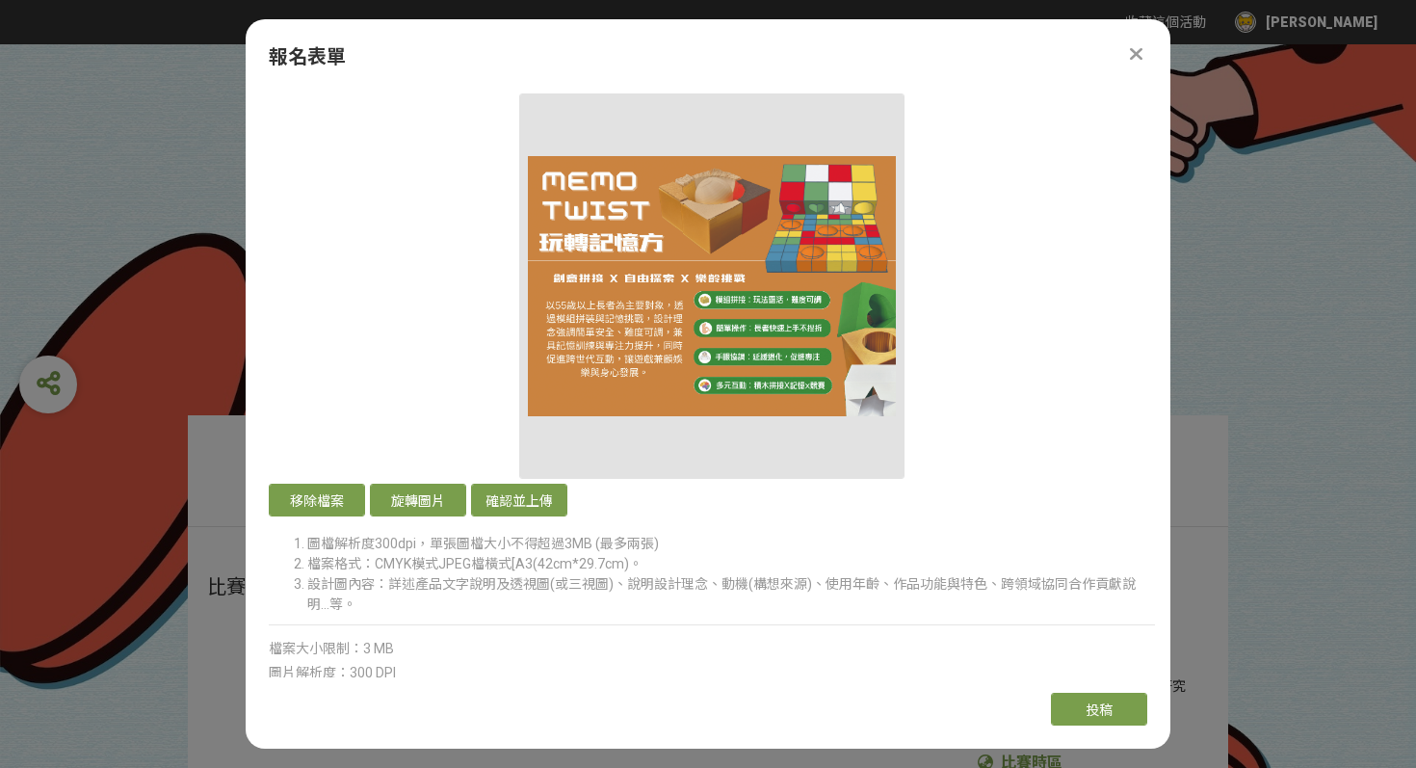
scroll to position [3453, 0]
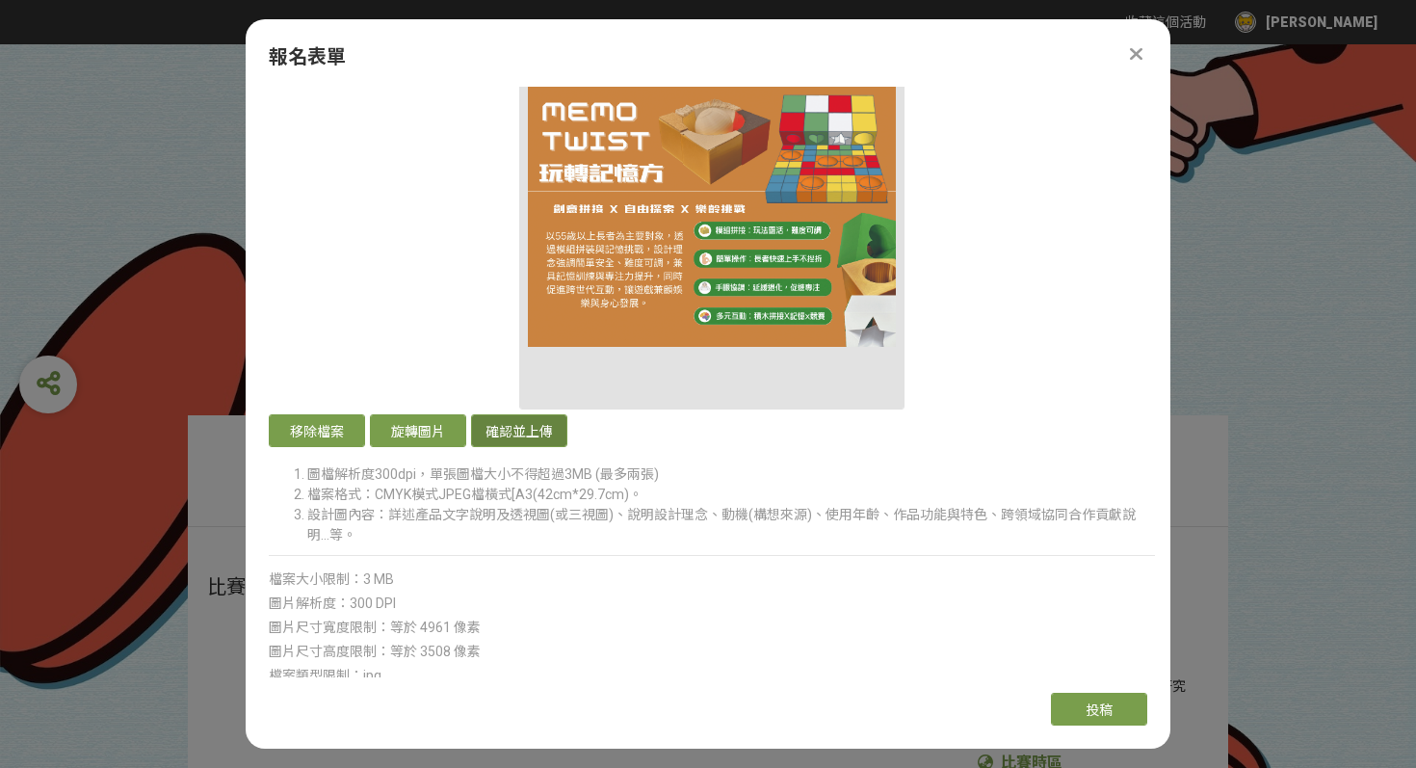
click at [545, 427] on button "確認並上傳" at bounding box center [519, 430] width 96 height 33
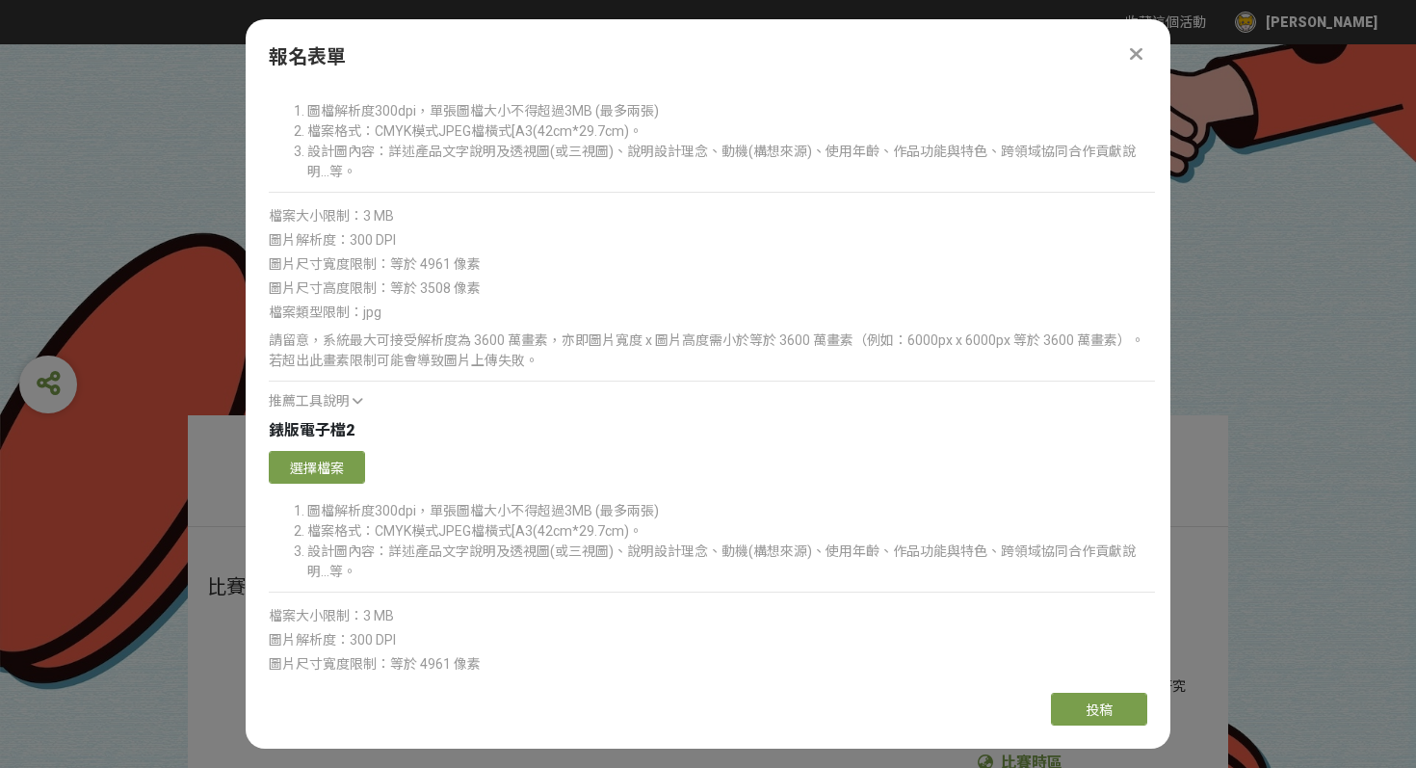
scroll to position [3833, 0]
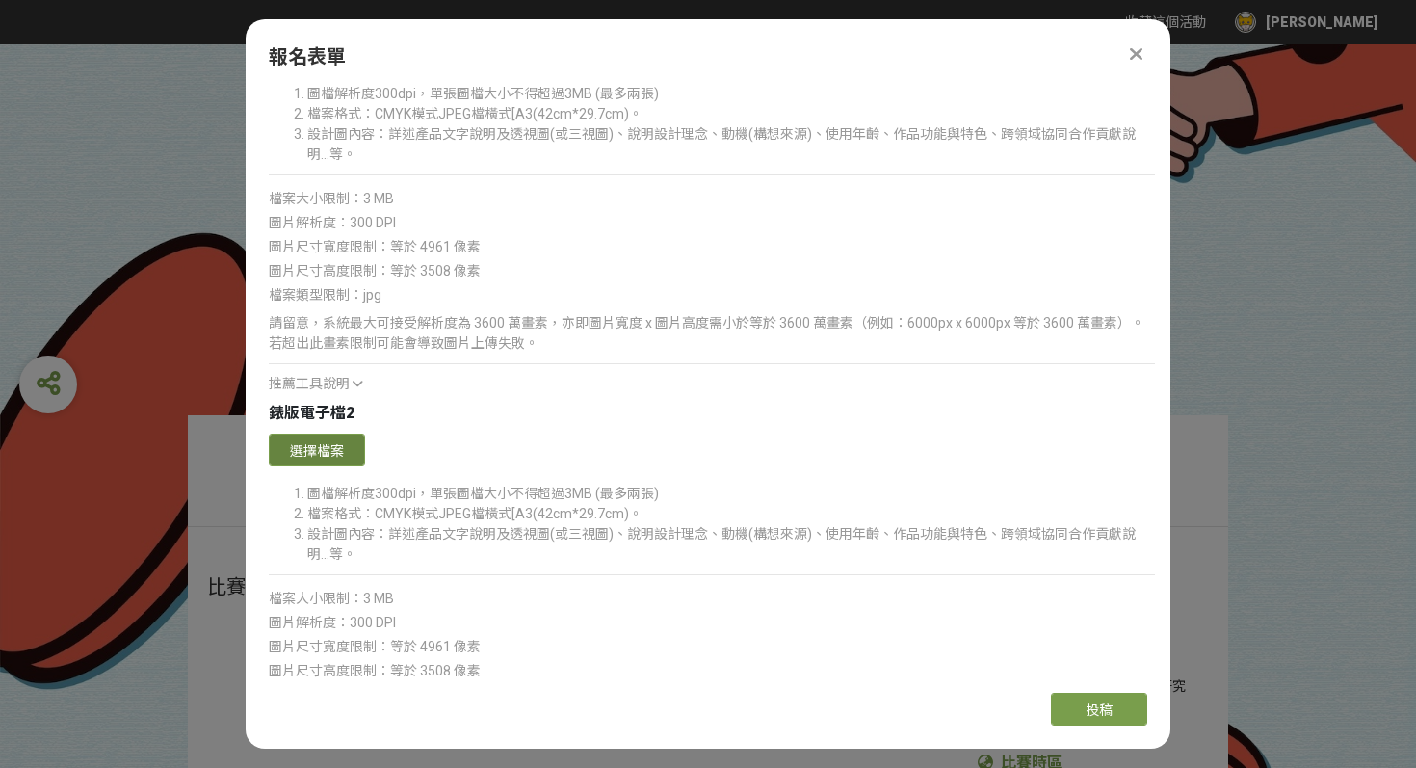
click at [325, 454] on button "選擇檔案" at bounding box center [317, 449] width 96 height 33
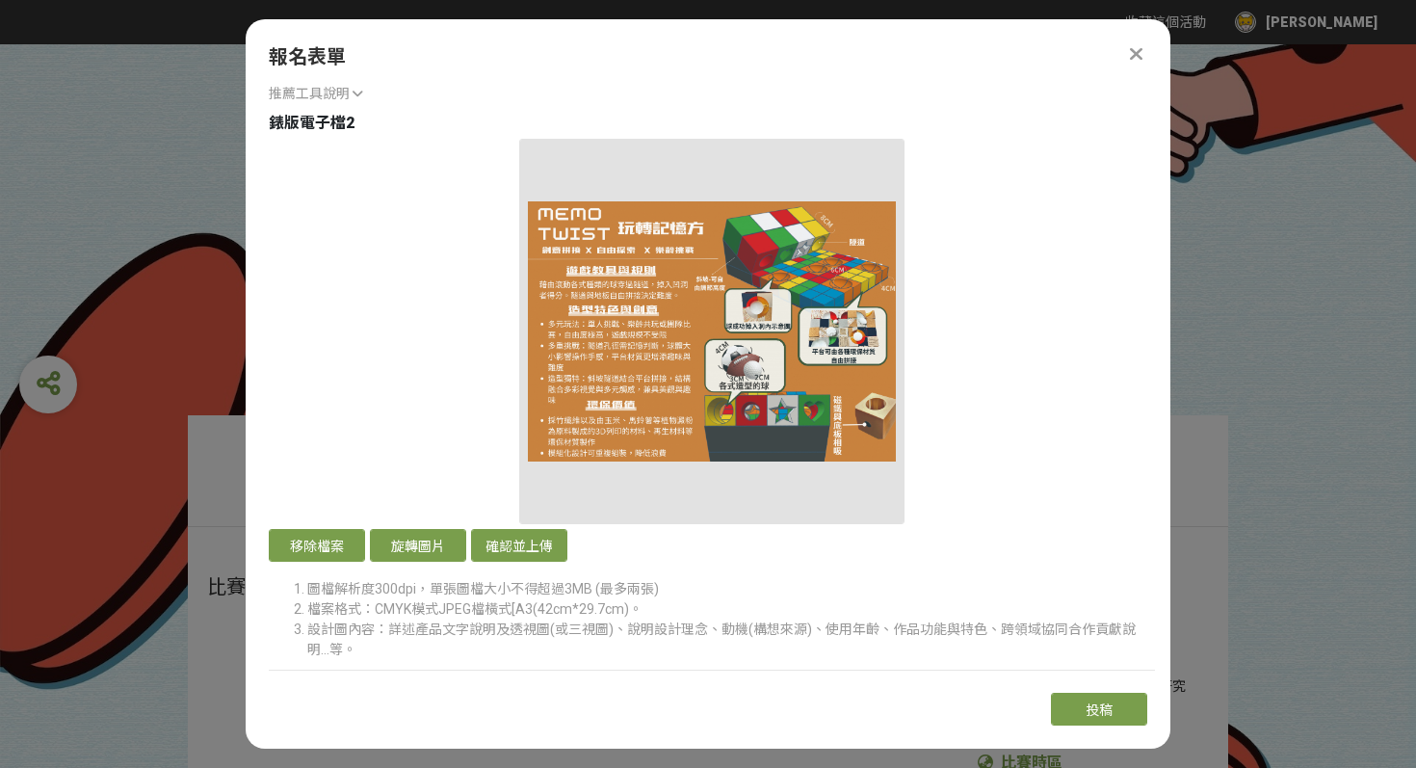
scroll to position [4131, 0]
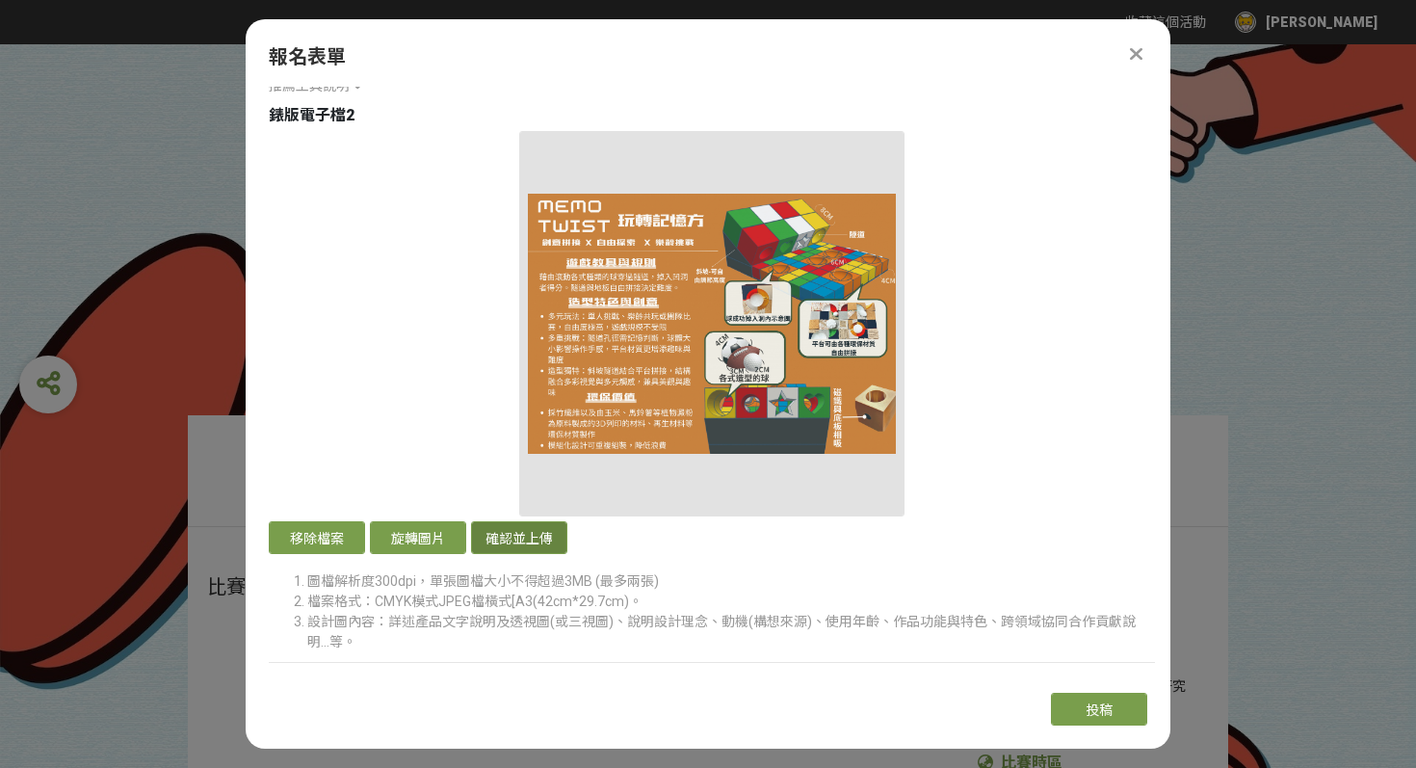
click at [526, 542] on button "確認並上傳" at bounding box center [519, 537] width 96 height 33
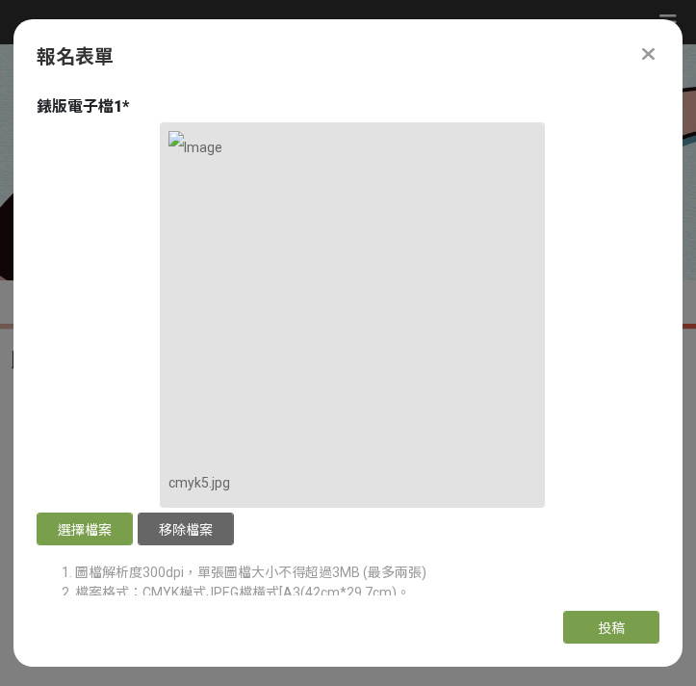
scroll to position [3416, 0]
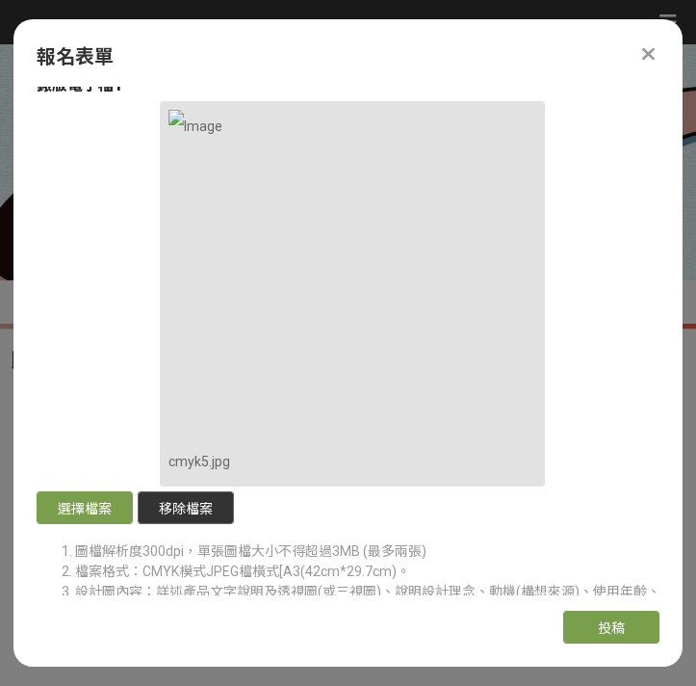
click at [170, 507] on button "移除檔案" at bounding box center [186, 507] width 96 height 33
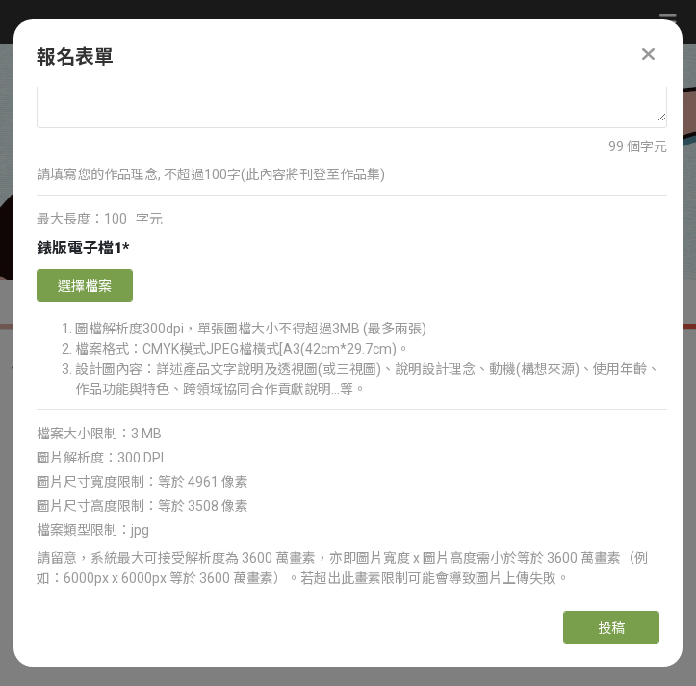
scroll to position [3178, 0]
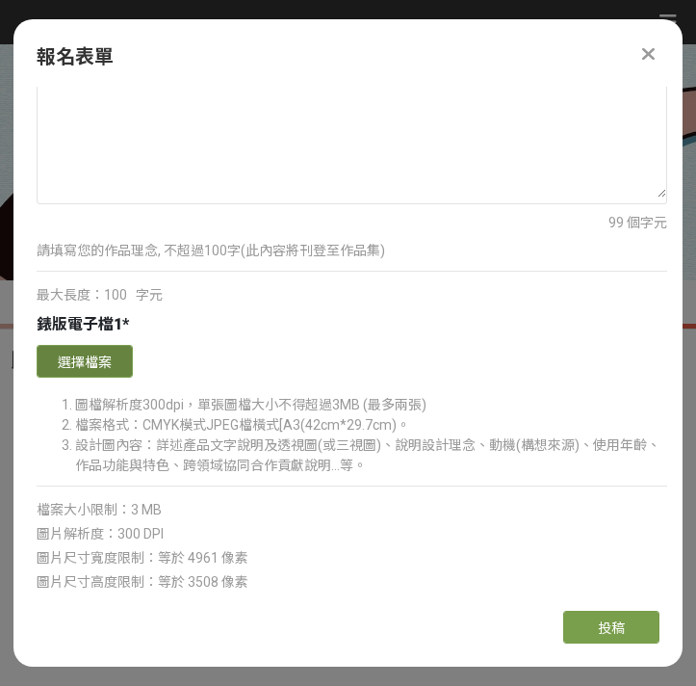
click at [105, 370] on button "選擇檔案" at bounding box center [85, 361] width 96 height 33
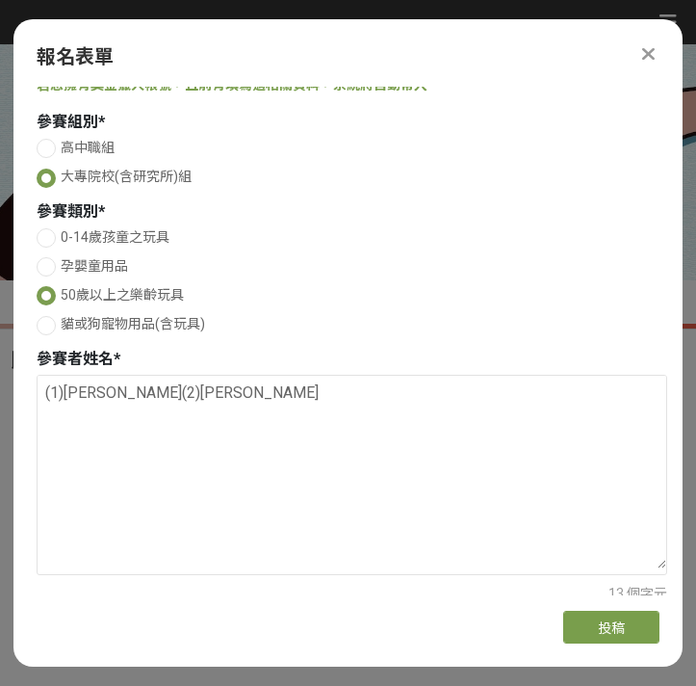
scroll to position [349, 0]
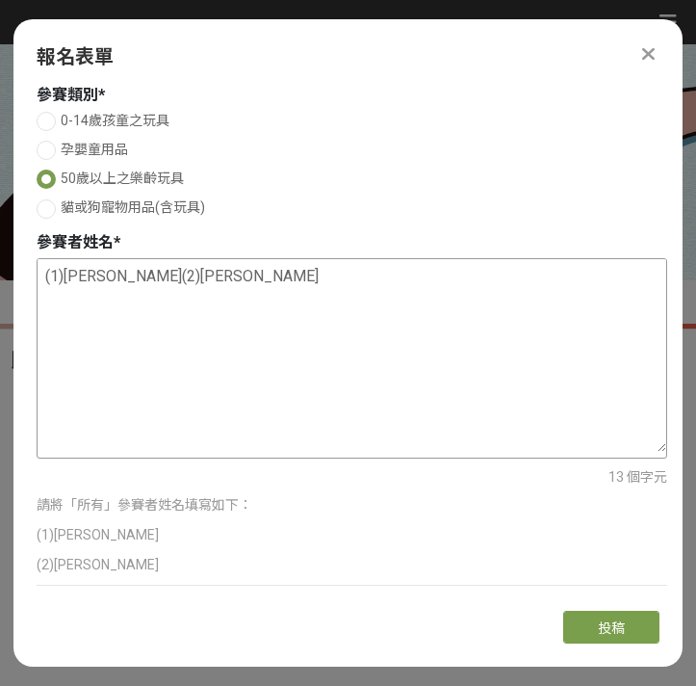
drag, startPoint x: 114, startPoint y: 299, endPoint x: 36, endPoint y: 262, distance: 86.2
click at [37, 262] on div "(1)[PERSON_NAME](2)[PERSON_NAME]" at bounding box center [352, 358] width 631 height 200
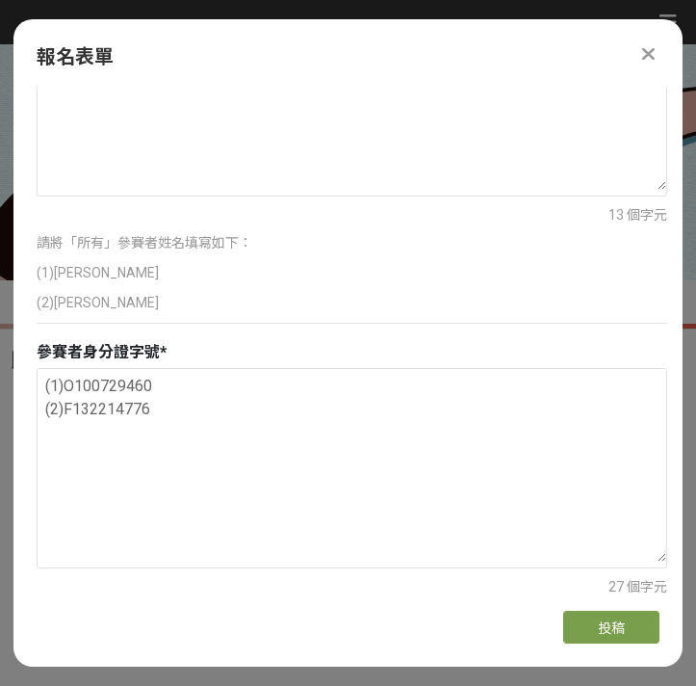
scroll to position [613, 0]
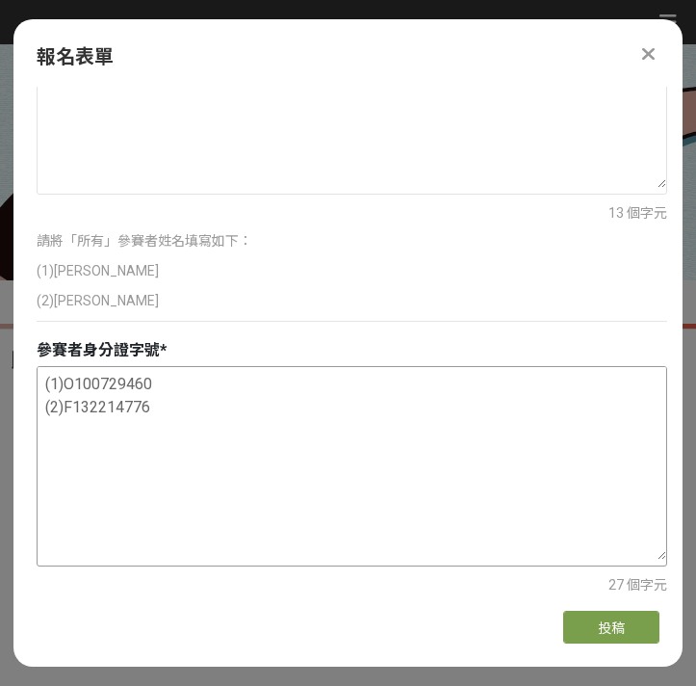
click at [156, 414] on textarea "(1)O100729460 (2)F132214776" at bounding box center [352, 463] width 629 height 193
drag, startPoint x: 156, startPoint y: 414, endPoint x: 39, endPoint y: 377, distance: 122.4
click at [39, 377] on textarea "(1)O100729460 (2)F132214776" at bounding box center [352, 463] width 629 height 193
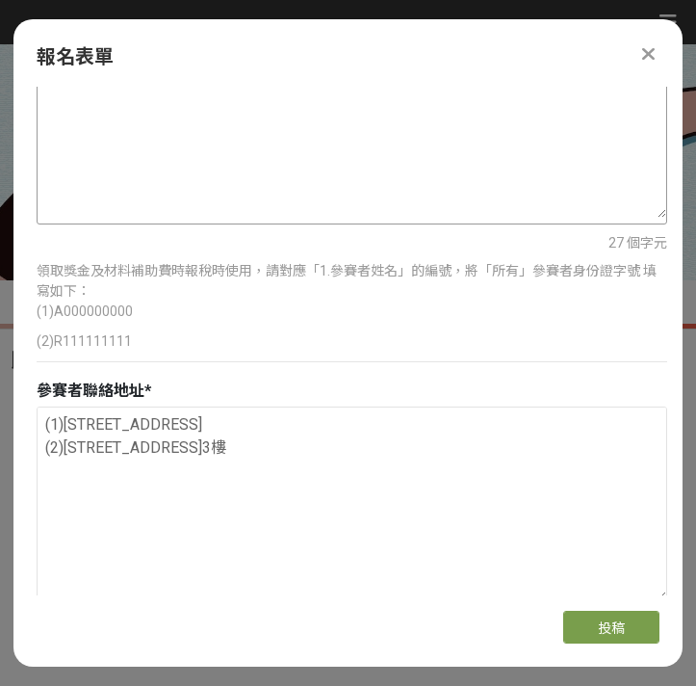
scroll to position [984, 0]
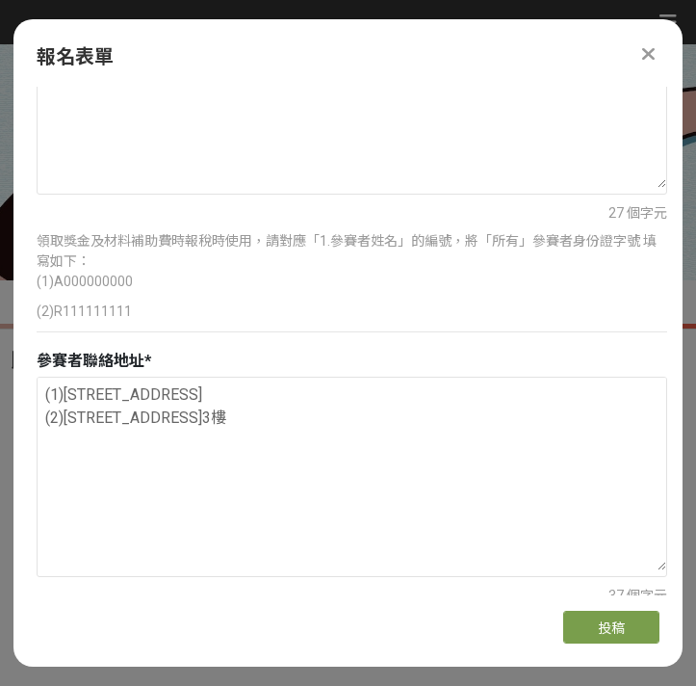
drag, startPoint x: 308, startPoint y: 420, endPoint x: 18, endPoint y: 396, distance: 290.9
click at [18, 396] on div "報名須知 1.收件截止日期[DATE](日) 23:59止，逾期視同放棄。 2.此報名資訊將應用於連絡、獎金、獎狀、公文...等行政事務，請務必將以下資訊填寫…" at bounding box center [347, 341] width 669 height 509
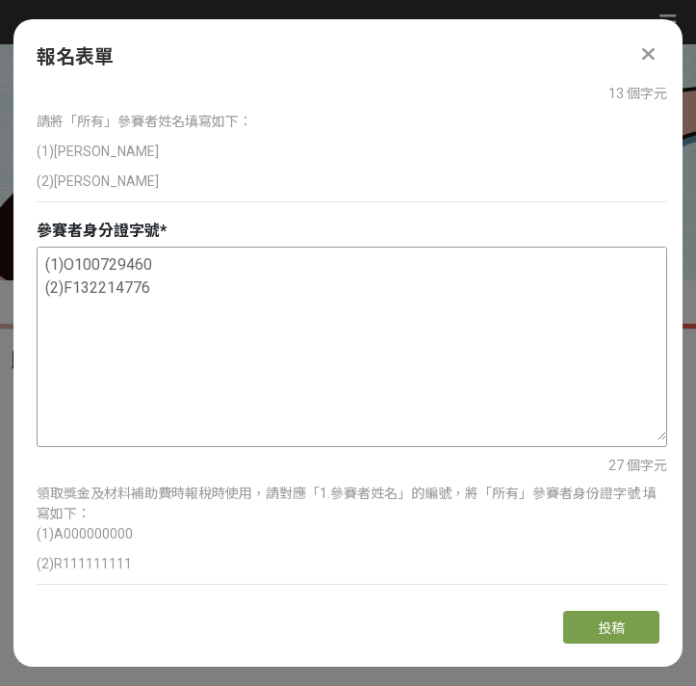
click at [159, 275] on textarea "(1)O100729460 (2)F132214776" at bounding box center [352, 344] width 629 height 193
drag, startPoint x: 159, startPoint y: 291, endPoint x: 31, endPoint y: 267, distance: 130.3
click at [31, 267] on div "報名須知 1.收件截止日期[DATE](日) 23:59止，逾期視同放棄。 2.此報名資訊將應用於連絡、獎金、獎狀、公文...等行政事務，請務必將以下資訊填寫…" at bounding box center [347, 341] width 669 height 509
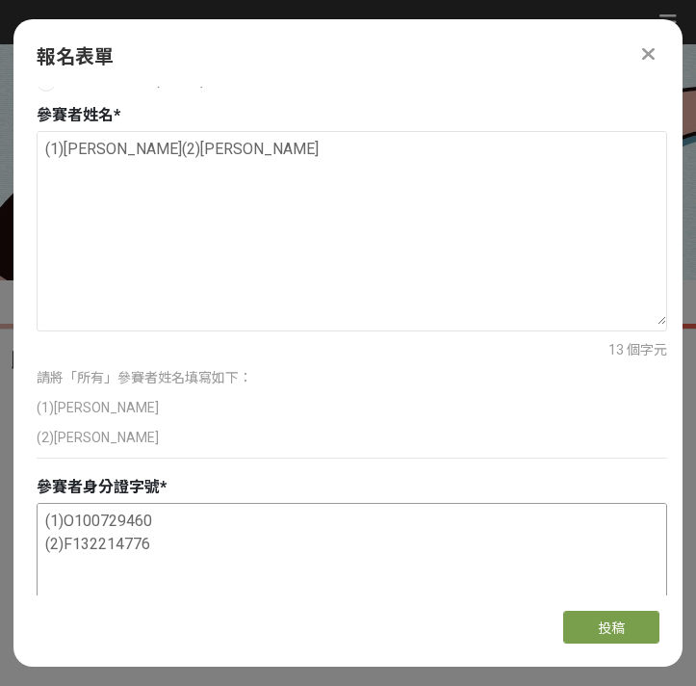
scroll to position [427, 0]
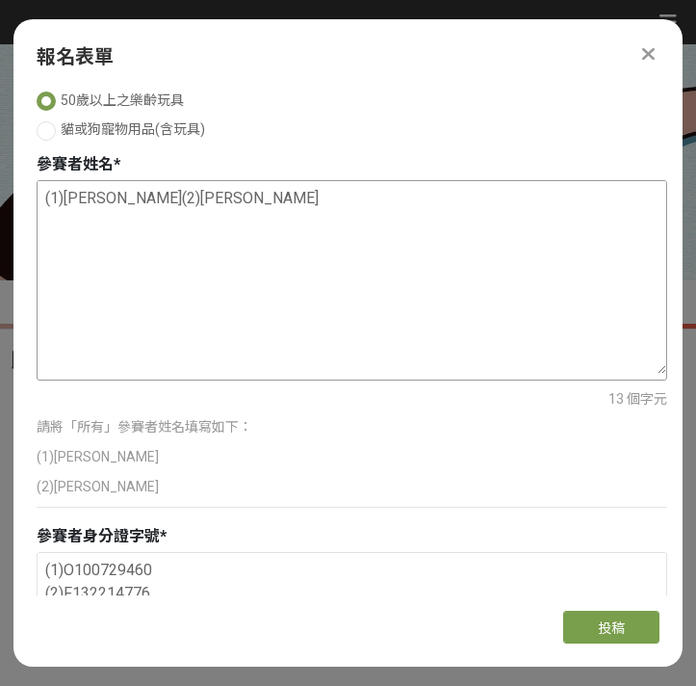
click at [110, 219] on textarea "(1)[PERSON_NAME](2)[PERSON_NAME]" at bounding box center [352, 277] width 629 height 193
drag, startPoint x: 132, startPoint y: 223, endPoint x: 40, endPoint y: 193, distance: 96.6
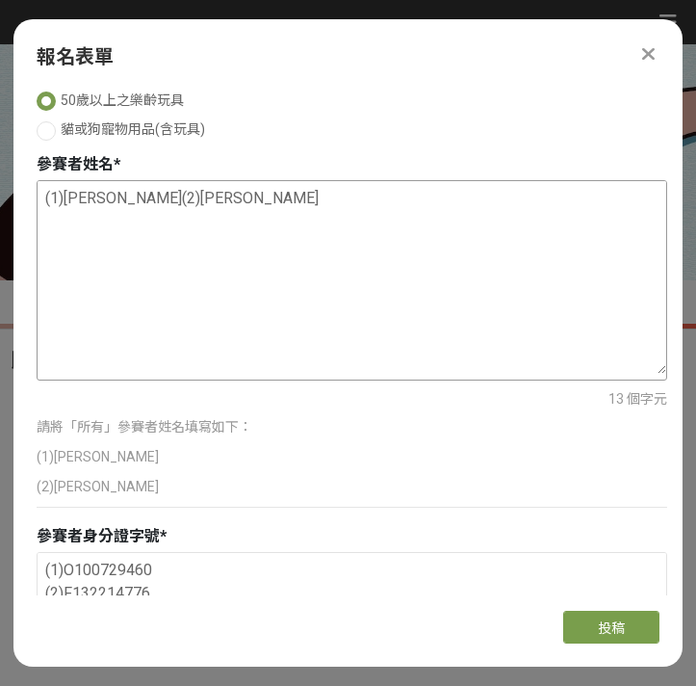
click at [40, 193] on textarea "(1)[PERSON_NAME](2)[PERSON_NAME]" at bounding box center [352, 277] width 629 height 193
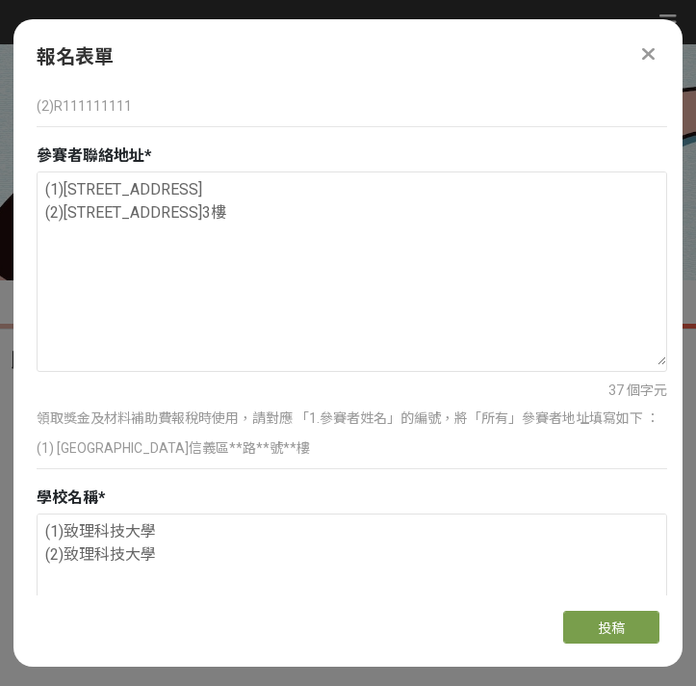
scroll to position [1263, 0]
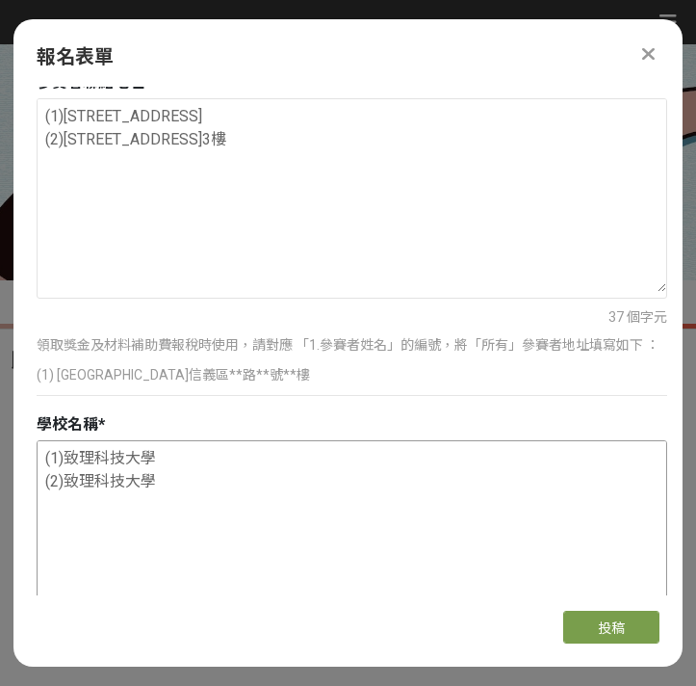
click at [130, 460] on textarea "(1)致理科技大學 (2)致理科技大學" at bounding box center [352, 537] width 629 height 193
drag, startPoint x: 176, startPoint y: 483, endPoint x: 22, endPoint y: 459, distance: 155.8
click at [22, 459] on div "報名須知 1.收件截止日期[DATE](日) 23:59止，逾期視同放棄。 2.此報名資訊將應用於連絡、獎金、獎狀、公文...等行政事務，請務必將以下資訊填寫…" at bounding box center [347, 341] width 669 height 509
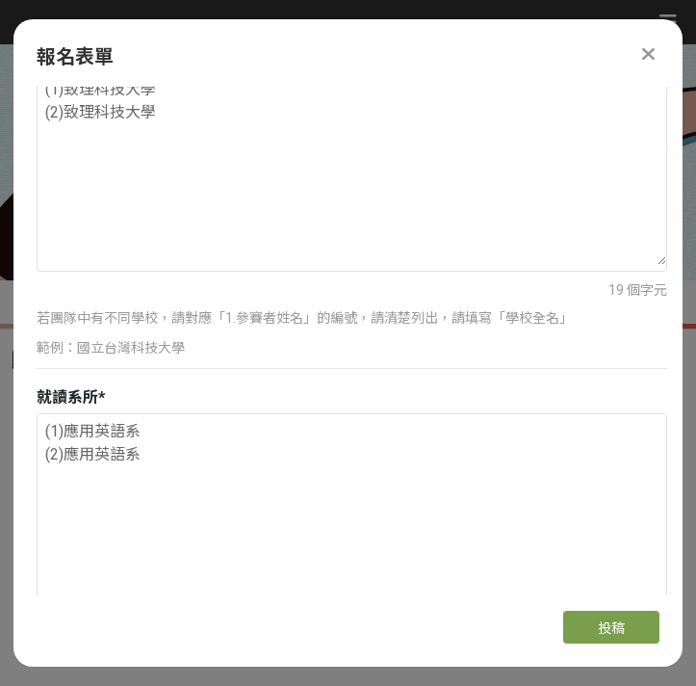
scroll to position [1635, 0]
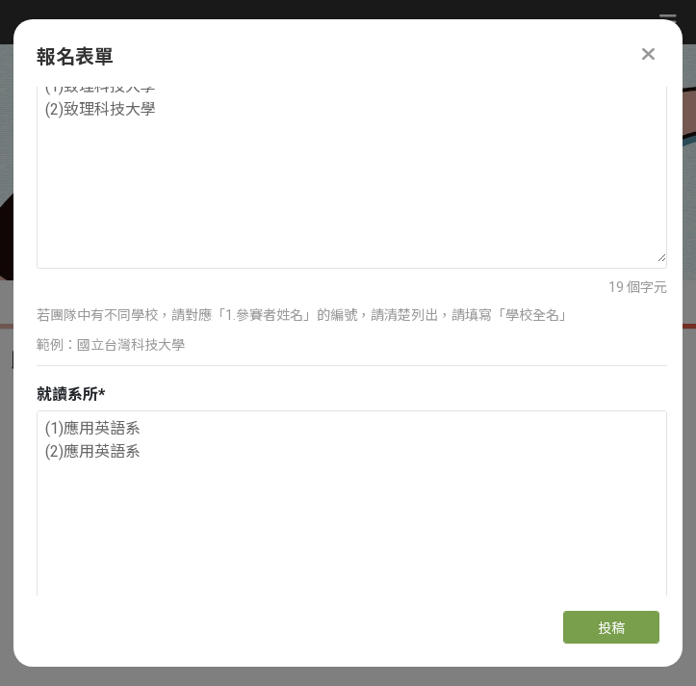
drag, startPoint x: 158, startPoint y: 462, endPoint x: 18, endPoint y: 430, distance: 143.4
click at [18, 430] on div "報名須知 1.收件截止日期[DATE](日) 23:59止，逾期視同放棄。 2.此報名資訊將應用於連絡、獎金、獎狀、公文...等行政事務，請務必將以下資訊填寫…" at bounding box center [347, 341] width 669 height 509
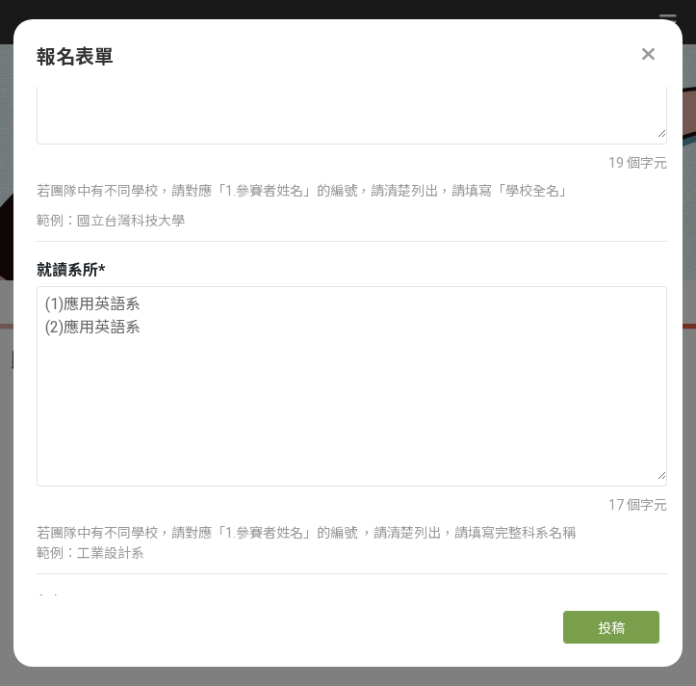
scroll to position [1939, 0]
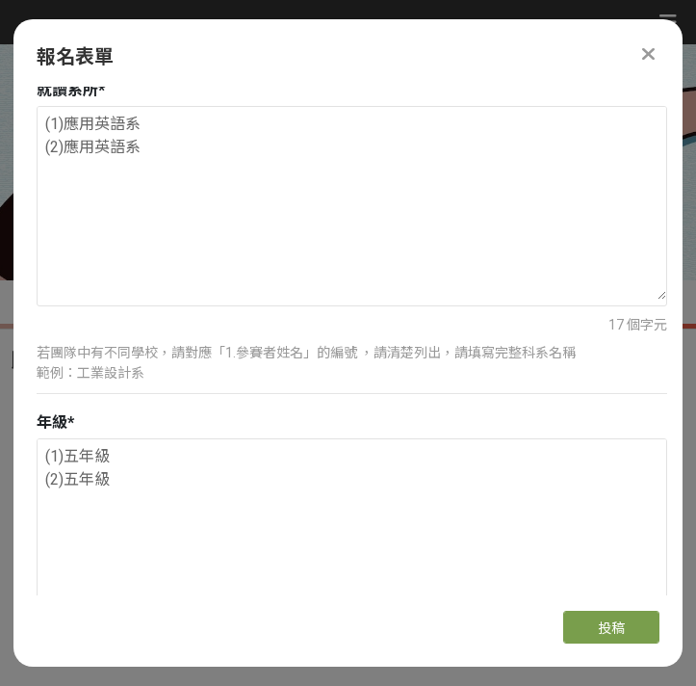
drag, startPoint x: 110, startPoint y: 495, endPoint x: 34, endPoint y: 460, distance: 83.6
click at [34, 460] on div "報名須知 1.收件截止日期[DATE](日) 23:59止，逾期視同放棄。 2.此報名資訊將應用於連絡、獎金、獎狀、公文...等行政事務，請務必將以下資訊填寫…" at bounding box center [347, 341] width 669 height 509
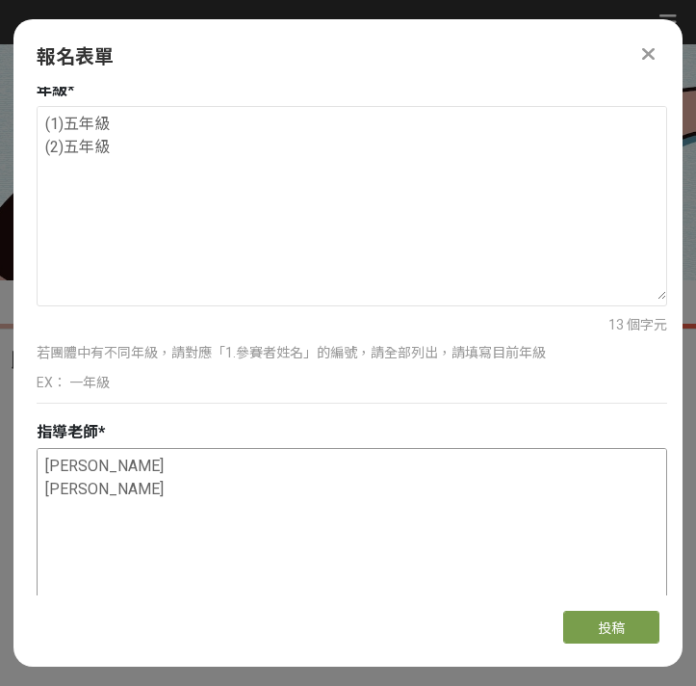
click at [92, 494] on textarea "[PERSON_NAME] [PERSON_NAME]" at bounding box center [352, 545] width 629 height 193
drag, startPoint x: 105, startPoint y: 499, endPoint x: 27, endPoint y: 453, distance: 90.7
click at [27, 453] on div "報名須知 1.收件截止日期[DATE](日) 23:59止，逾期視同放棄。 2.此報名資訊將應用於連絡、獎金、獎狀、公文...等行政事務，請務必將以下資訊填寫…" at bounding box center [347, 341] width 669 height 509
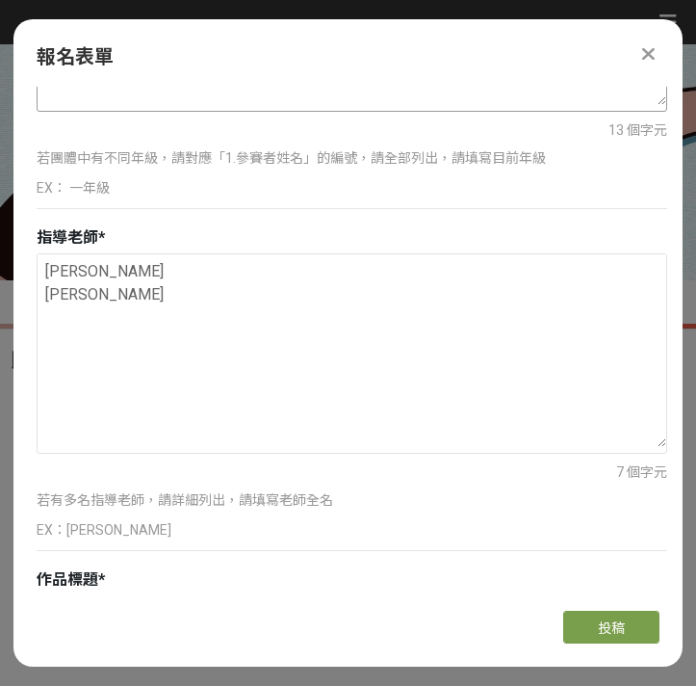
scroll to position [2617, 0]
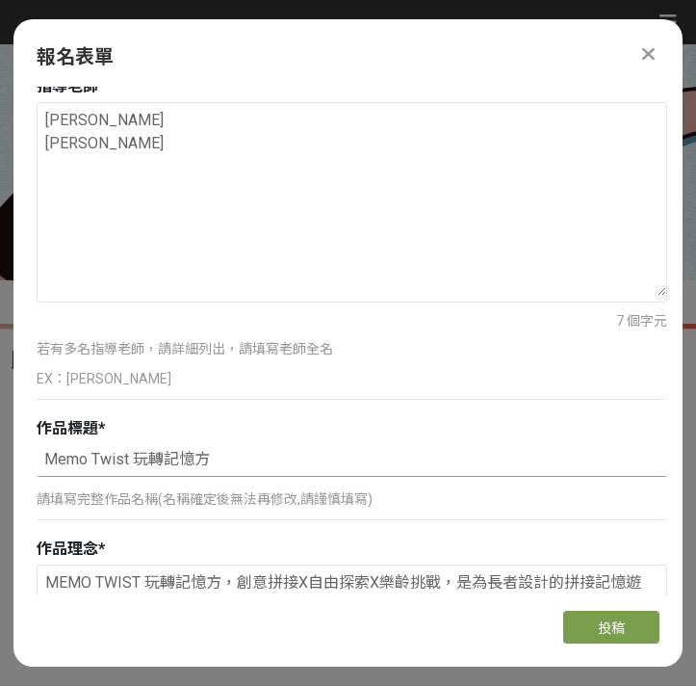
click at [187, 458] on input "Memo Twist 玩轉記憶方" at bounding box center [352, 460] width 631 height 33
type input "c"
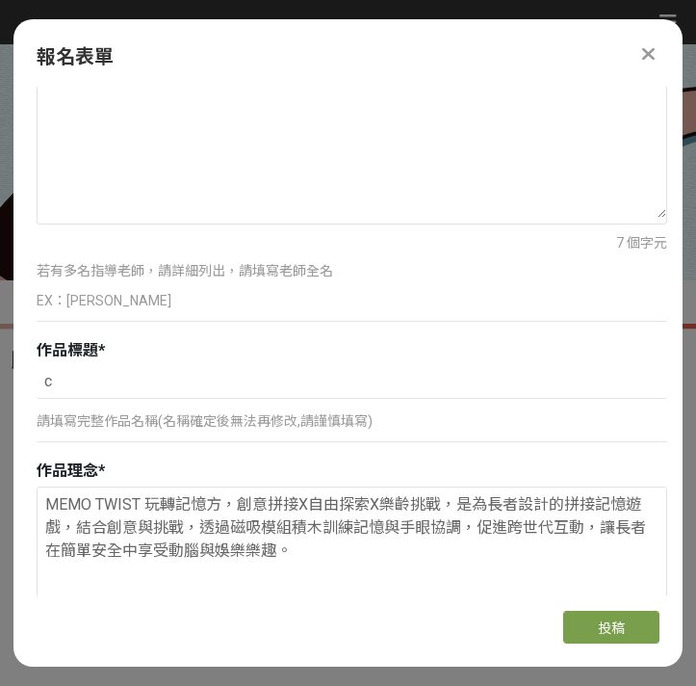
scroll to position [2698, 0]
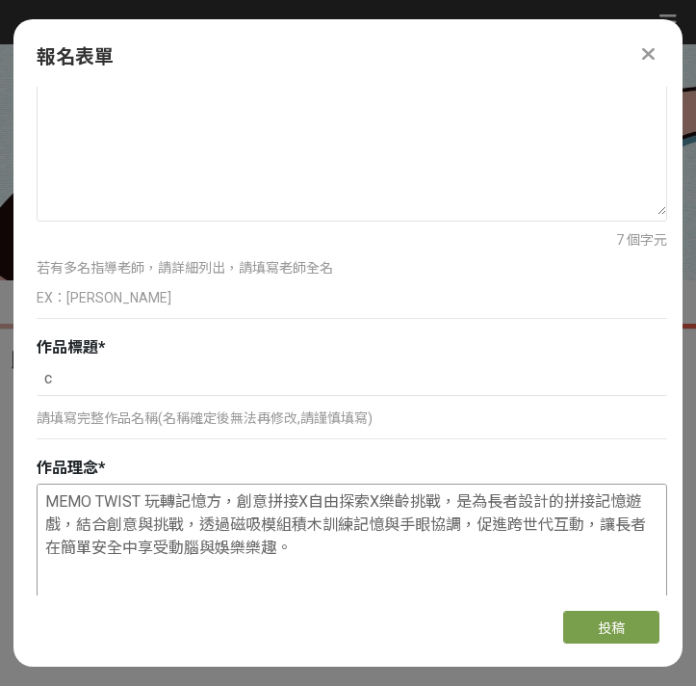
click at [229, 532] on textarea "MEMO TWIST 玩轉記憶方，創意拼接X自由探索X樂齡挑戰，是為長者設計的拼接記憶遊戲，結合創意與挑戰，透過磁吸模組積木訓練記憶與手眼協調，促進跨世代互動…" at bounding box center [352, 580] width 629 height 193
